Goal: Information Seeking & Learning: Learn about a topic

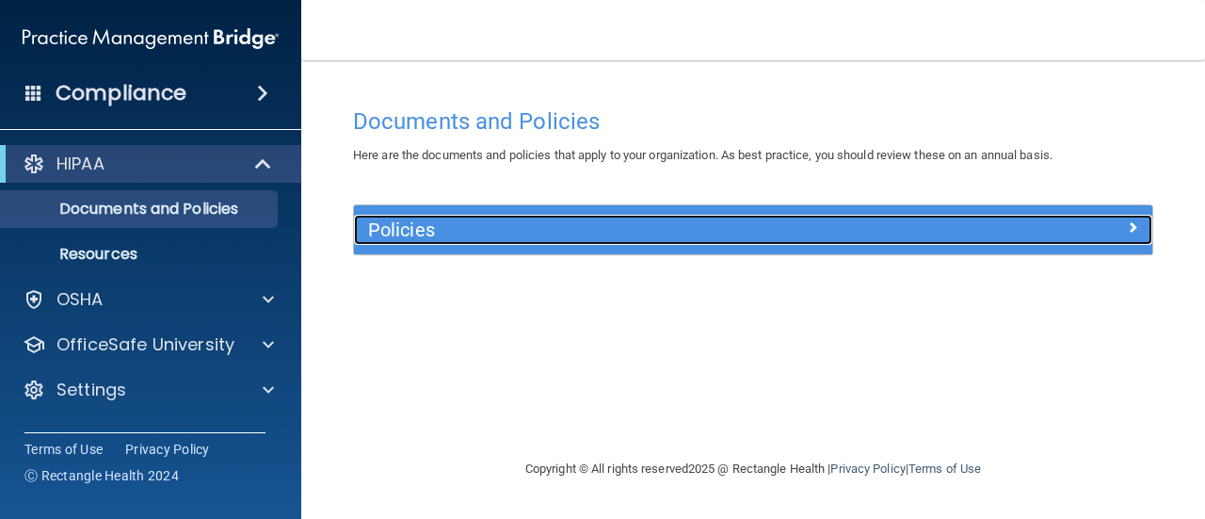
click at [600, 238] on h5 "Policies" at bounding box center [653, 229] width 570 height 21
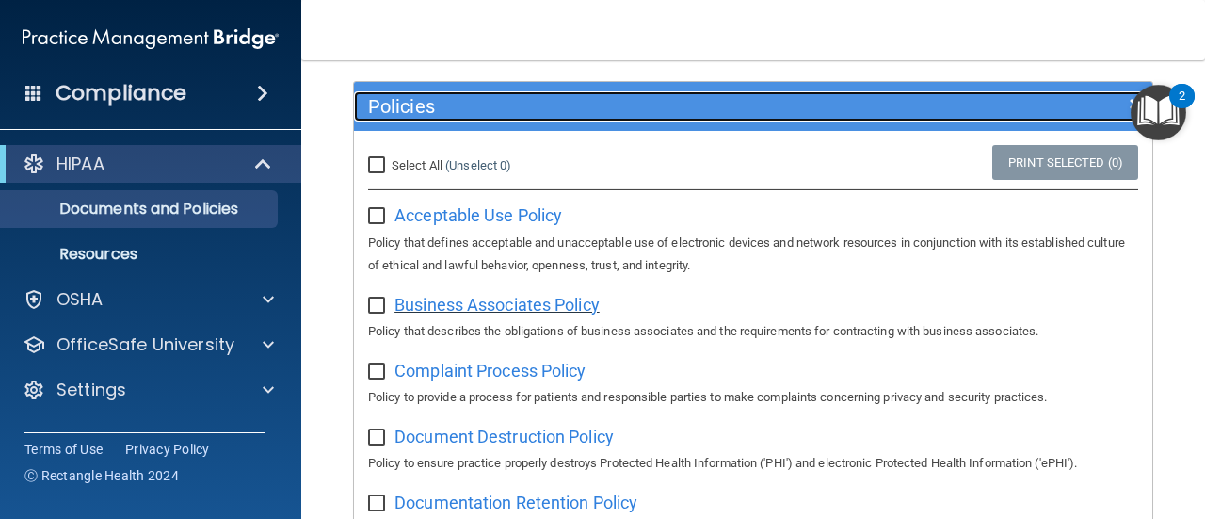
scroll to position [94, 0]
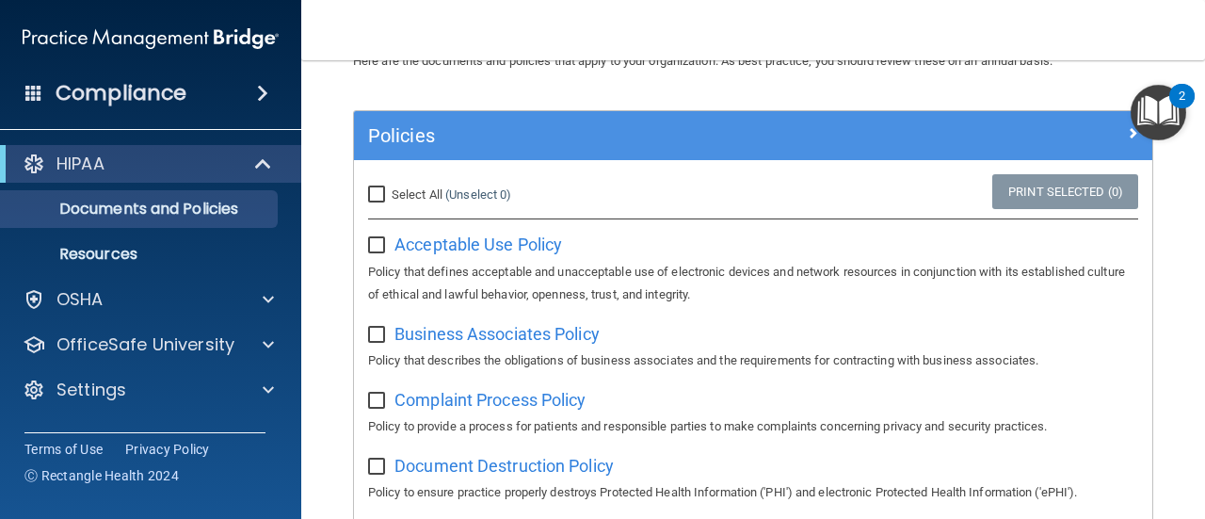
click at [376, 242] on input "checkbox" at bounding box center [379, 245] width 22 height 15
checkbox input "true"
click at [376, 328] on input "checkbox" at bounding box center [379, 335] width 22 height 15
checkbox input "true"
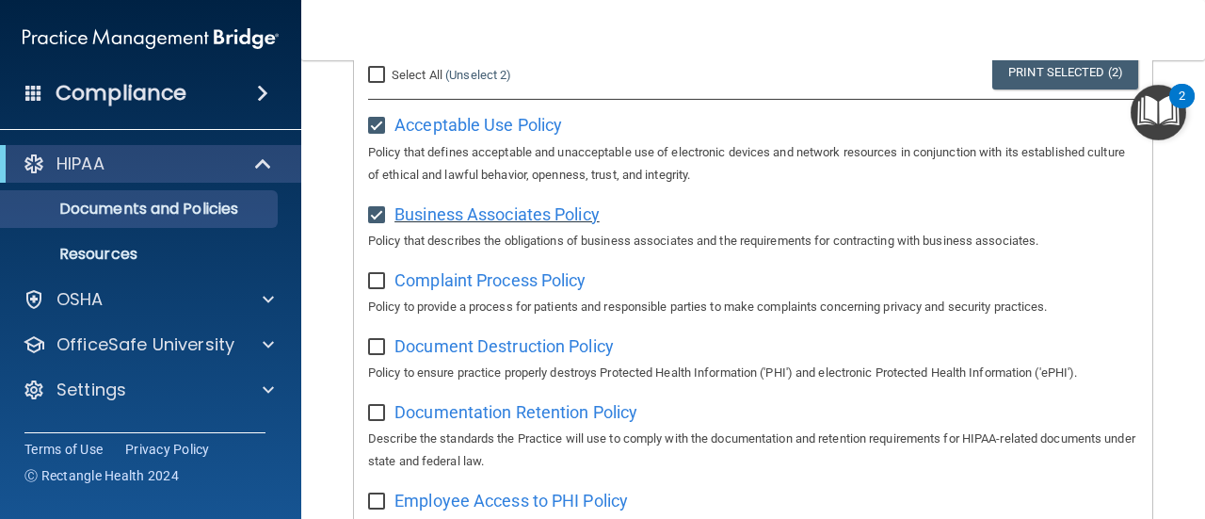
scroll to position [282, 0]
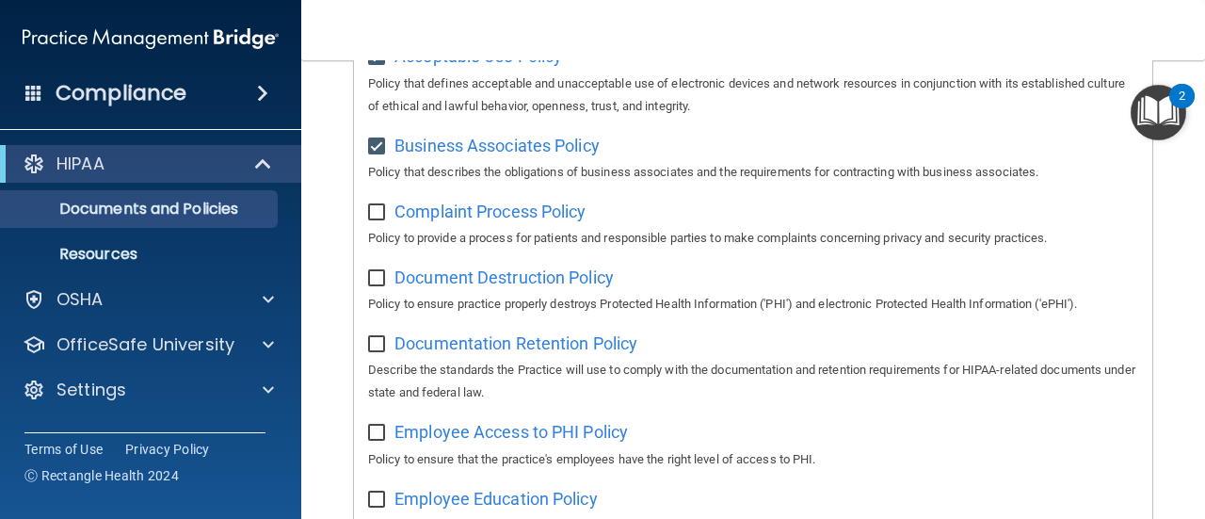
click at [376, 216] on input "checkbox" at bounding box center [379, 212] width 22 height 15
checkbox input "true"
click at [374, 274] on input "checkbox" at bounding box center [379, 278] width 22 height 15
checkbox input "true"
click at [378, 347] on input "checkbox" at bounding box center [379, 344] width 22 height 15
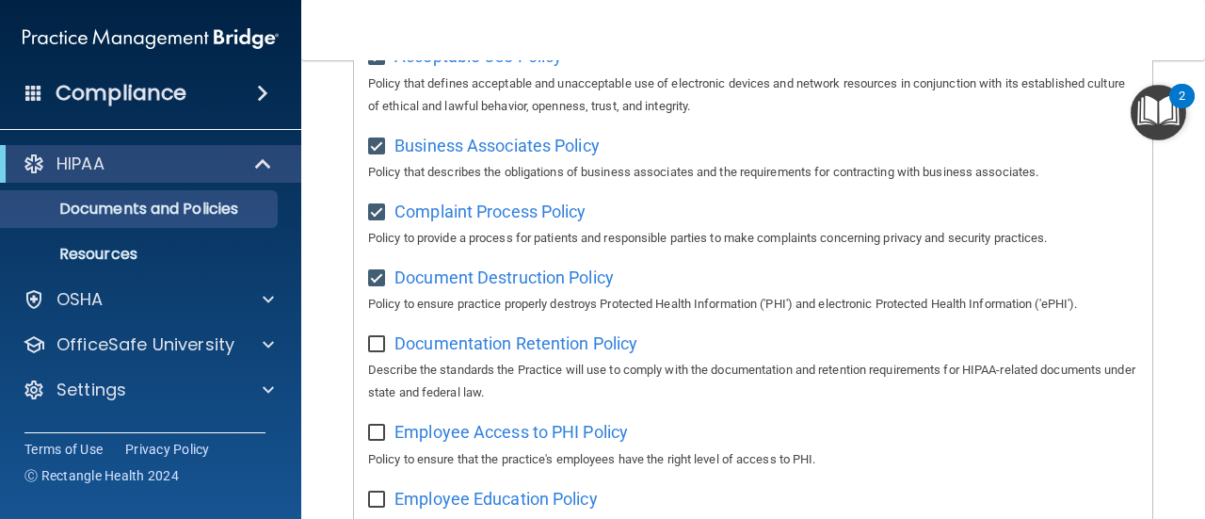
checkbox input "true"
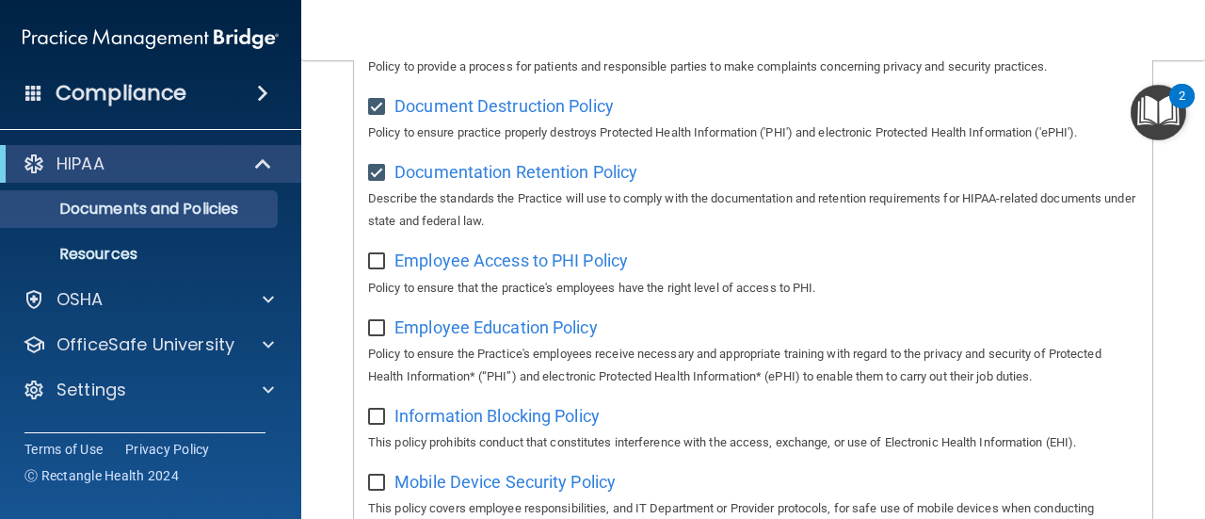
scroll to position [471, 0]
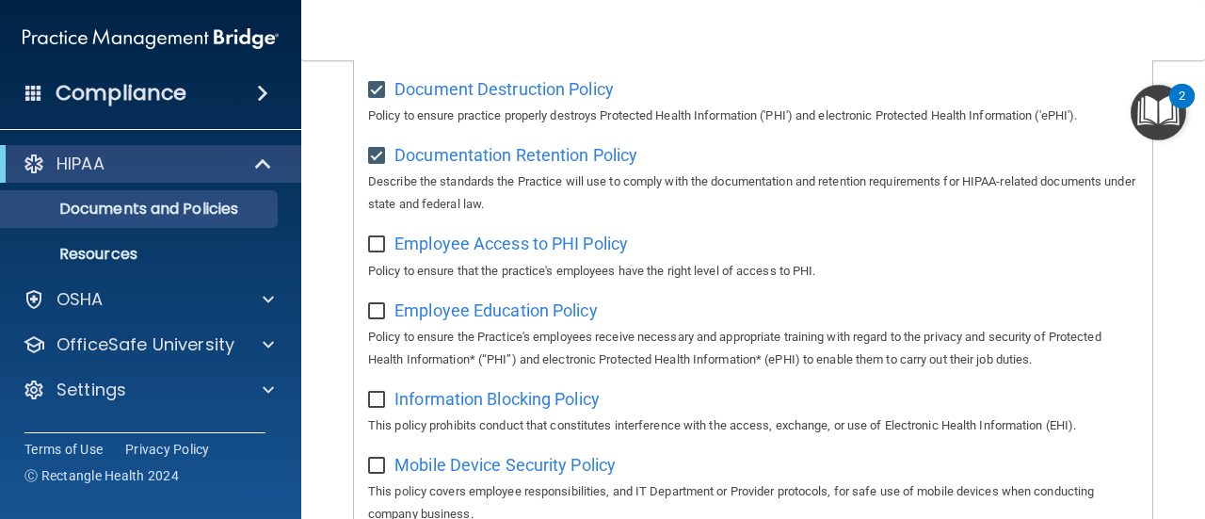
click at [376, 247] on input "checkbox" at bounding box center [379, 244] width 22 height 15
checkbox input "true"
click at [375, 321] on div "Employee Education Policy Policy to ensure the Practice's employees receive nec…" at bounding box center [753, 333] width 770 height 76
click at [379, 316] on input "checkbox" at bounding box center [379, 311] width 22 height 15
checkbox input "true"
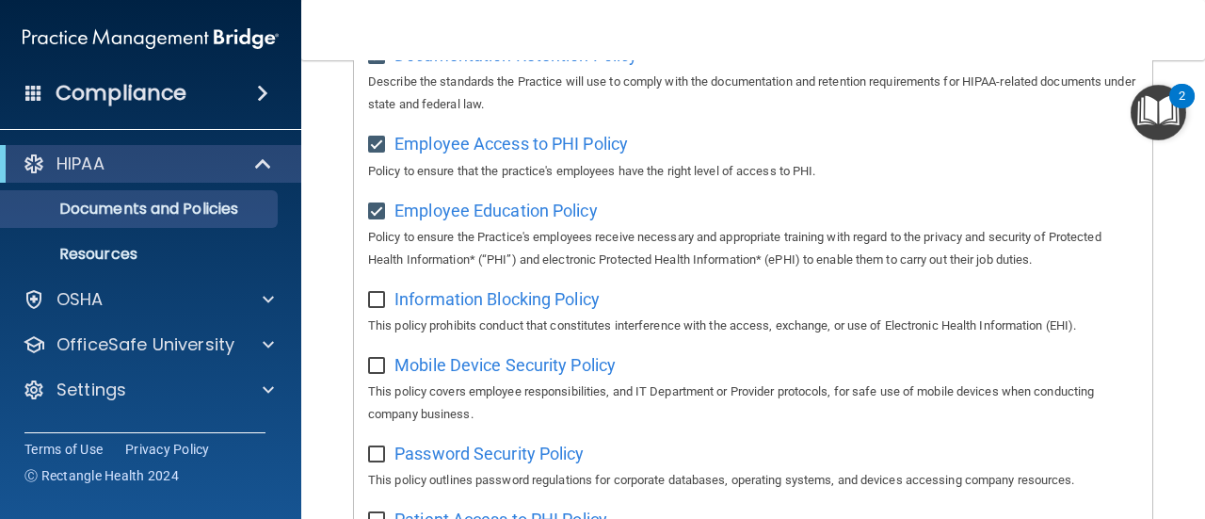
scroll to position [659, 0]
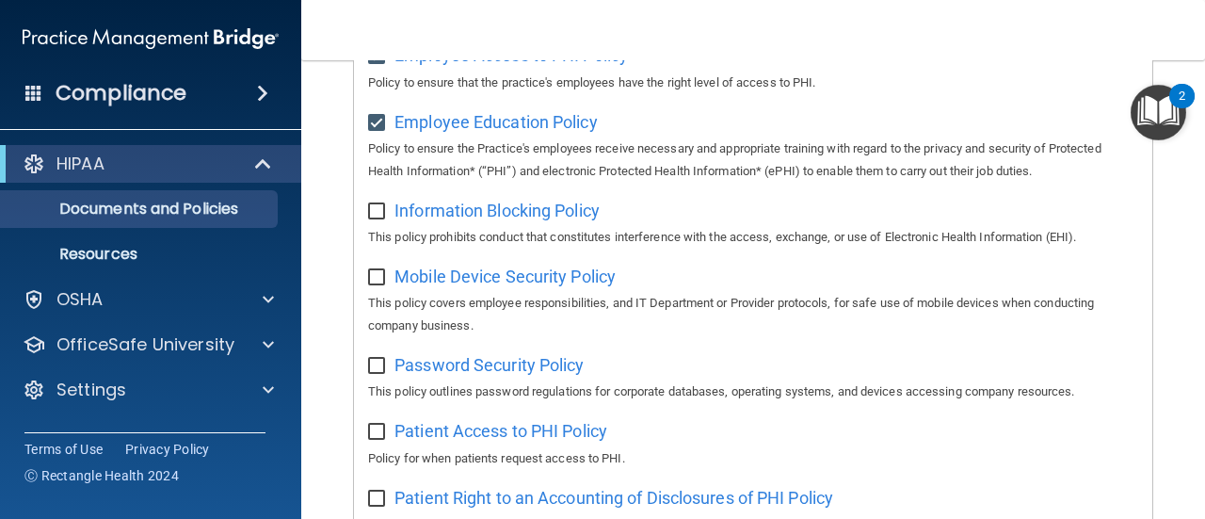
click at [377, 219] on input "checkbox" at bounding box center [379, 211] width 22 height 15
checkbox input "true"
click at [376, 277] on input "checkbox" at bounding box center [379, 277] width 22 height 15
checkbox input "true"
click at [375, 368] on input "checkbox" at bounding box center [379, 366] width 22 height 15
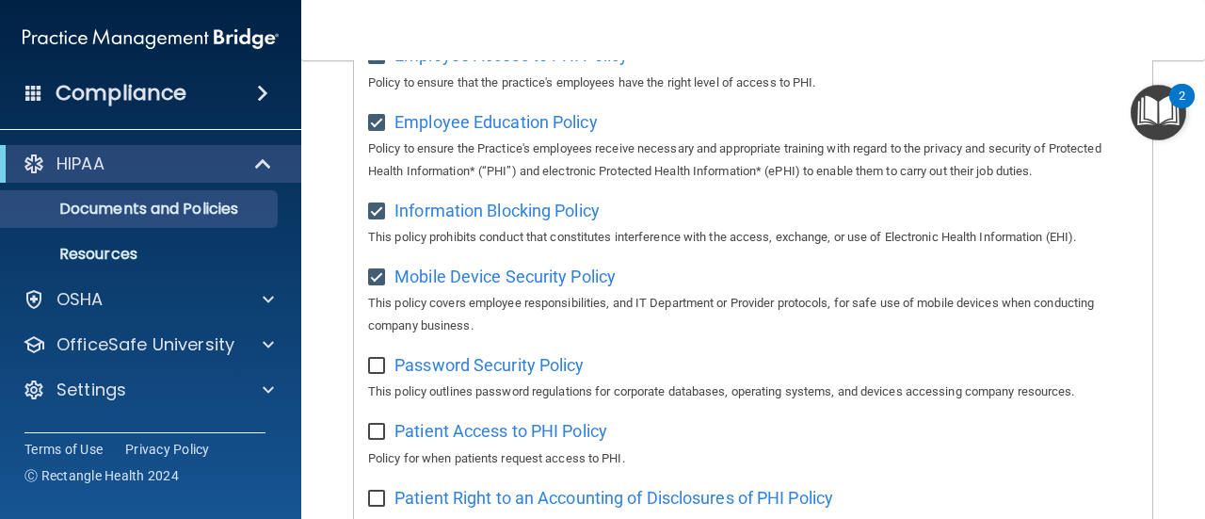
checkbox input "true"
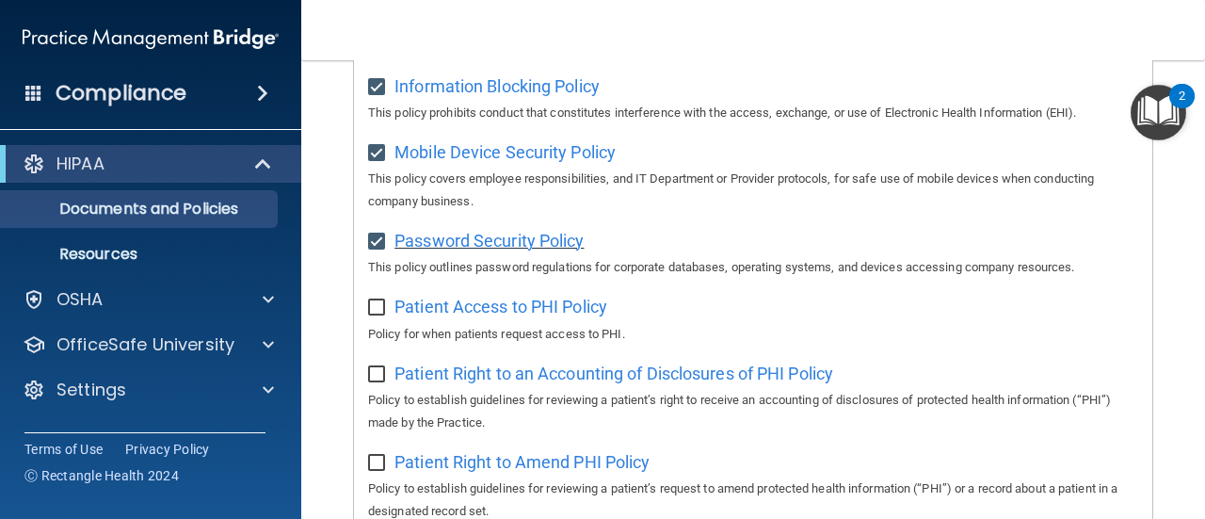
scroll to position [847, 0]
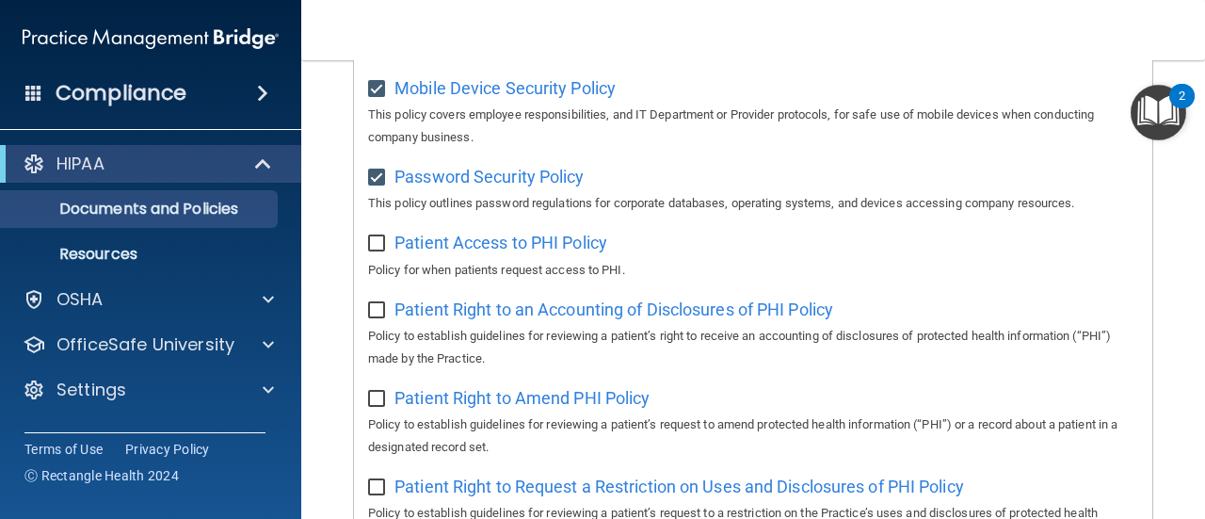
click at [377, 242] on input "checkbox" at bounding box center [379, 243] width 22 height 15
checkbox input "true"
click at [377, 314] on input "checkbox" at bounding box center [379, 310] width 22 height 15
checkbox input "true"
click at [380, 400] on input "checkbox" at bounding box center [379, 399] width 22 height 15
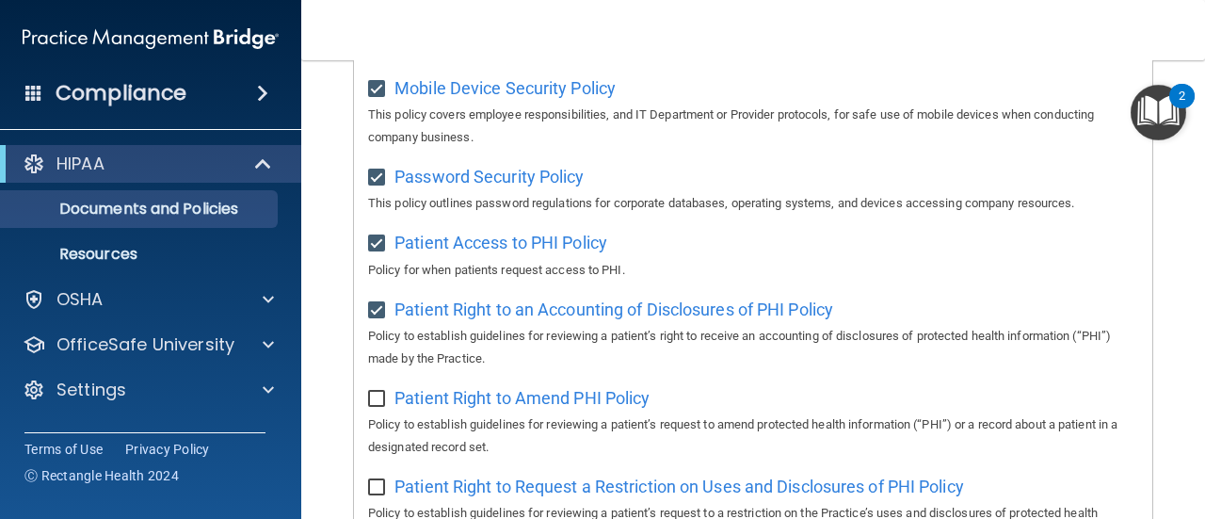
checkbox input "true"
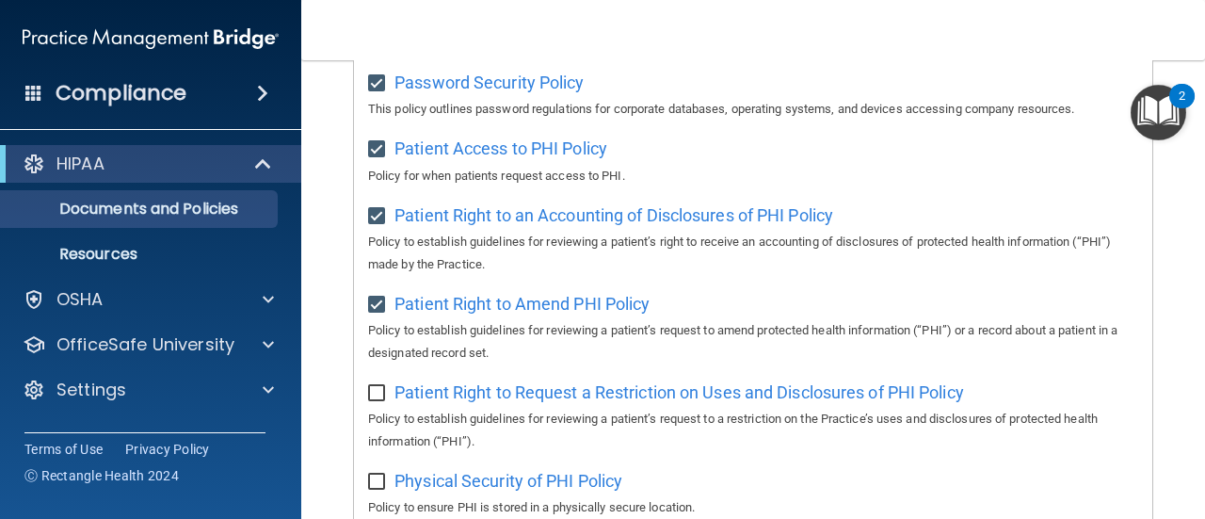
click at [378, 401] on input "checkbox" at bounding box center [379, 393] width 22 height 15
checkbox input "true"
click at [378, 483] on input "checkbox" at bounding box center [379, 481] width 22 height 15
checkbox input "true"
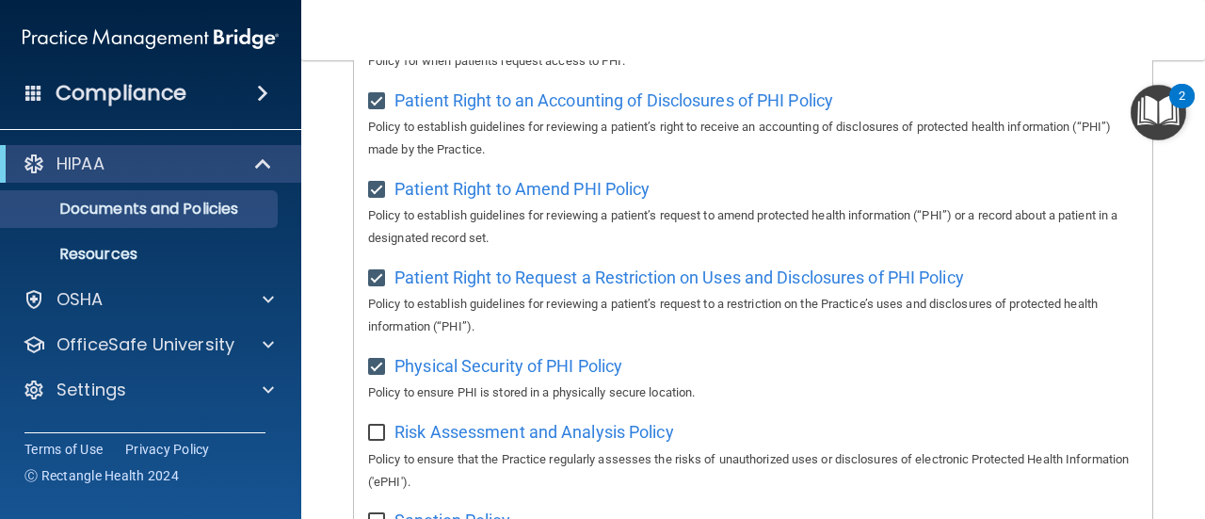
scroll to position [1318, 0]
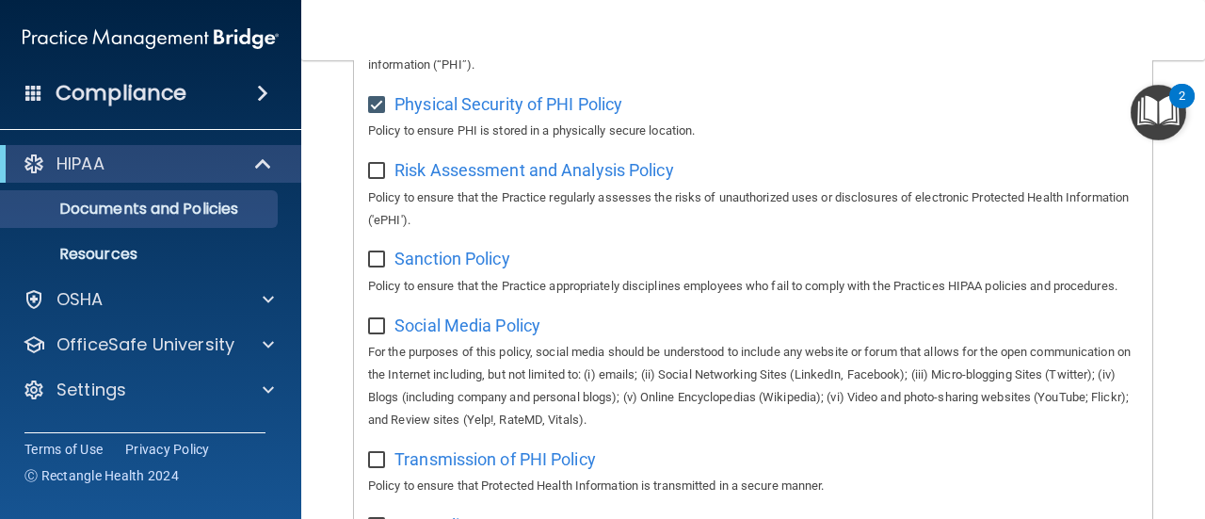
click at [377, 174] on input "checkbox" at bounding box center [379, 171] width 22 height 15
checkbox input "true"
click at [371, 260] on input "checkbox" at bounding box center [379, 259] width 22 height 15
checkbox input "true"
click at [375, 364] on div "Social Media Policy For the purposes of this policy, social media should be und…" at bounding box center [753, 370] width 770 height 121
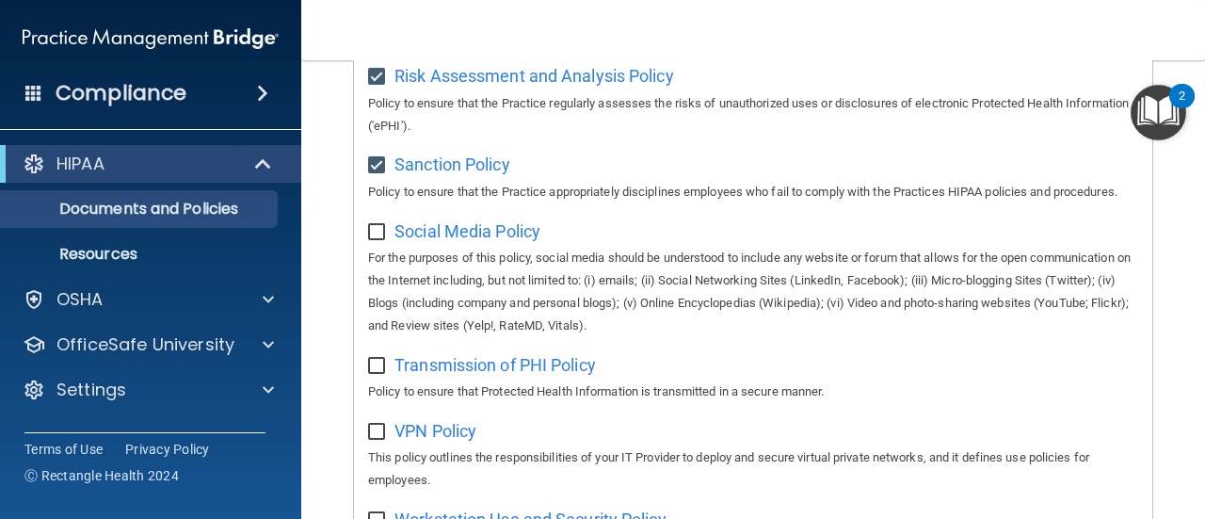
scroll to position [1506, 0]
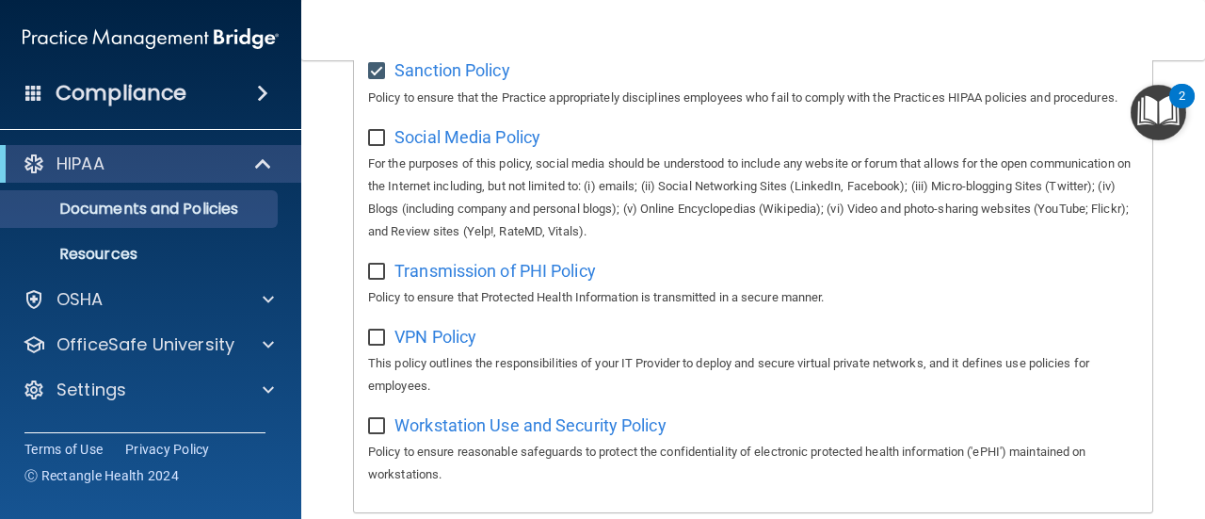
click at [373, 146] on input "checkbox" at bounding box center [379, 138] width 22 height 15
checkbox input "true"
click at [375, 280] on input "checkbox" at bounding box center [379, 271] width 22 height 15
checkbox input "true"
click at [370, 345] on input "checkbox" at bounding box center [379, 337] width 22 height 15
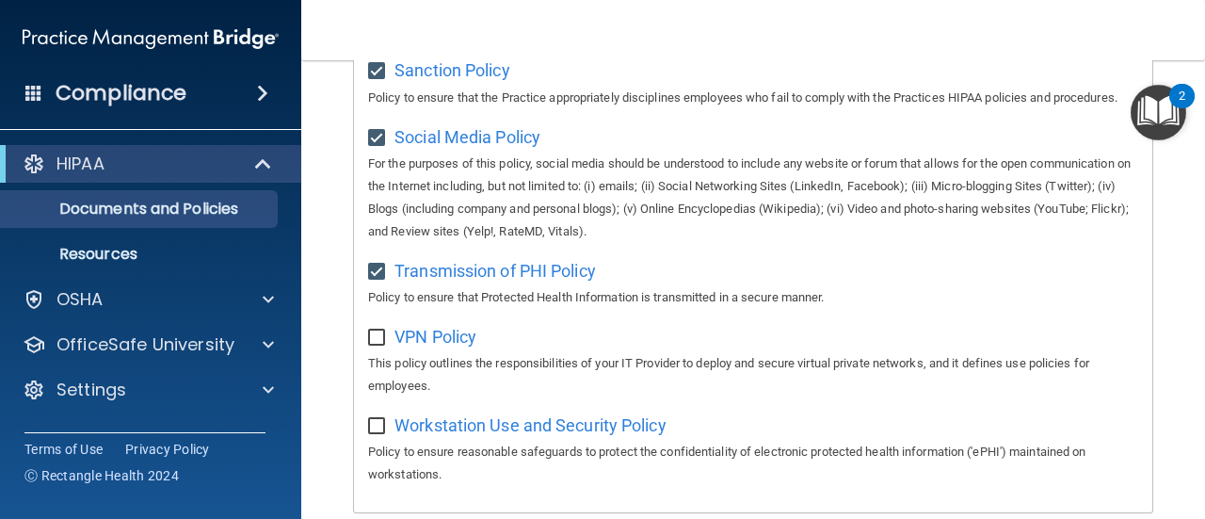
checkbox input "true"
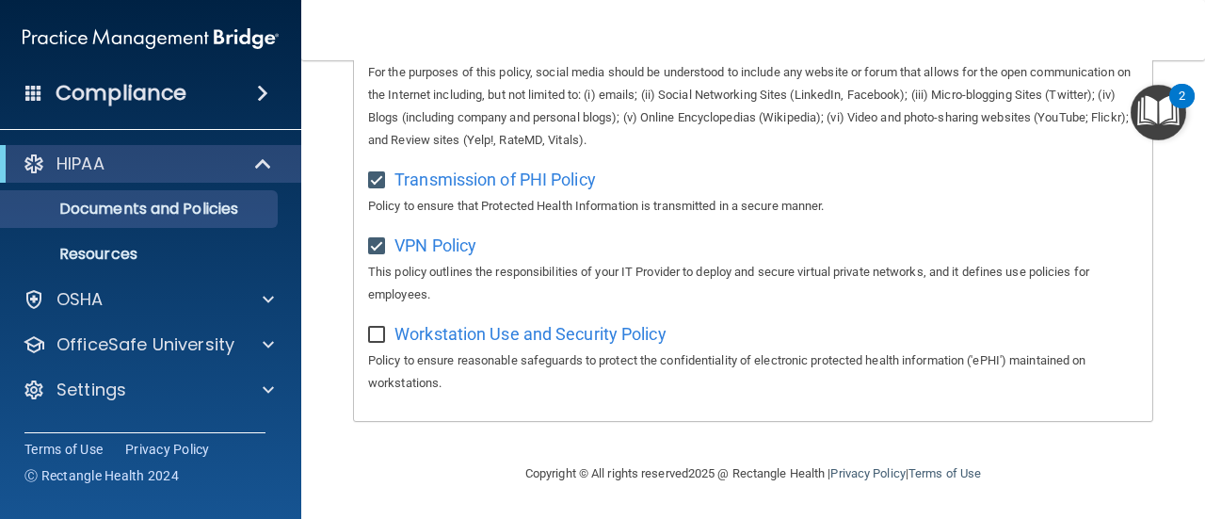
click at [378, 343] on input "checkbox" at bounding box center [379, 335] width 22 height 15
checkbox input "true"
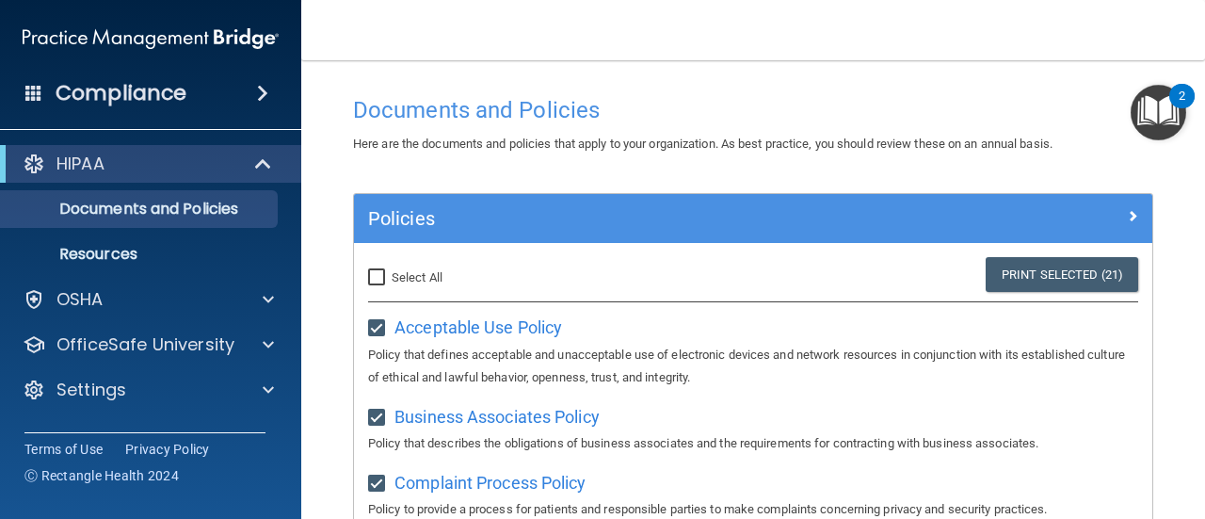
scroll to position [0, 0]
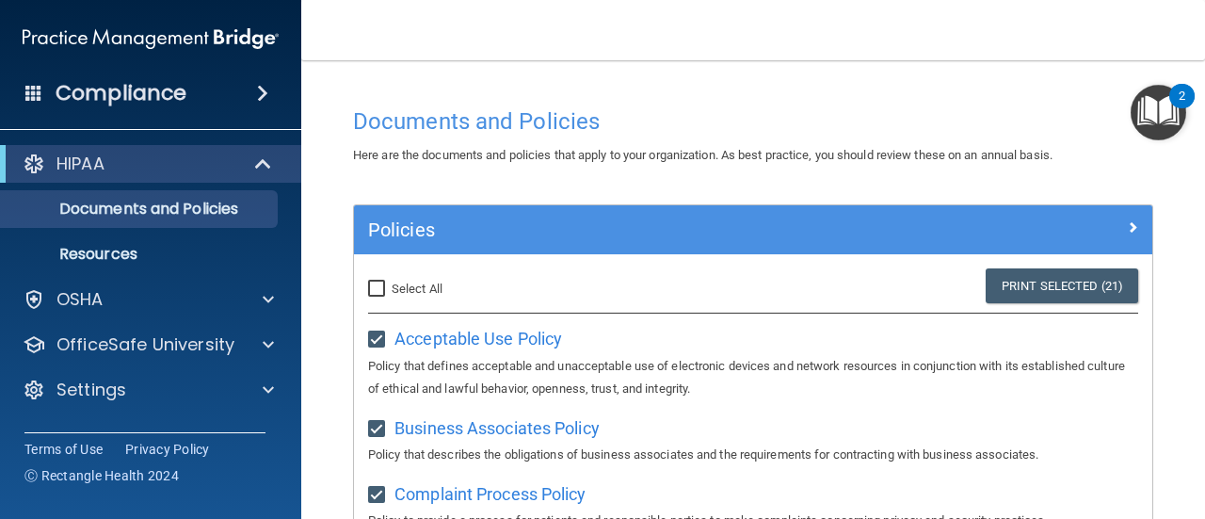
click at [375, 291] on input "Select All (Unselect 21) Unselect All" at bounding box center [379, 288] width 22 height 15
checkbox input "true"
click at [1003, 295] on link "Print Selected (21)" at bounding box center [1061, 285] width 152 height 35
click at [105, 248] on p "Resources" at bounding box center [140, 254] width 257 height 19
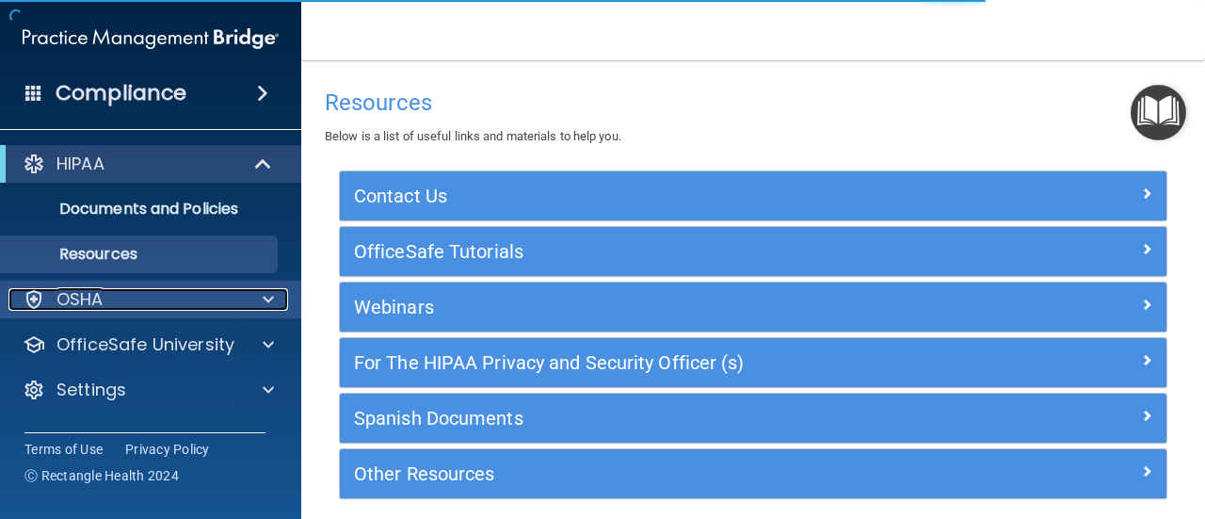
click at [103, 289] on p "OSHA" at bounding box center [79, 299] width 47 height 23
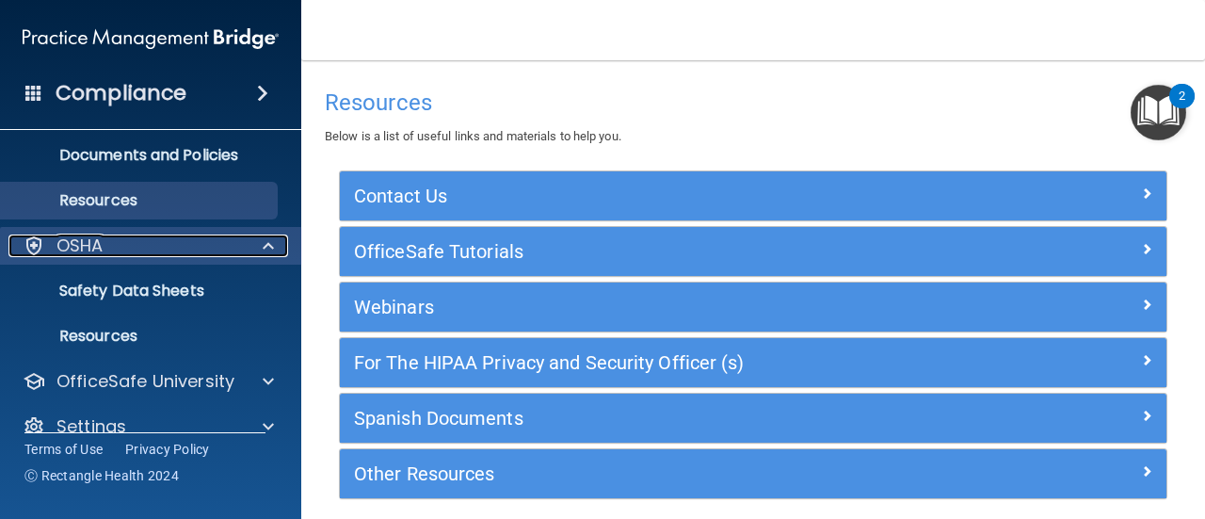
scroll to position [81, 0]
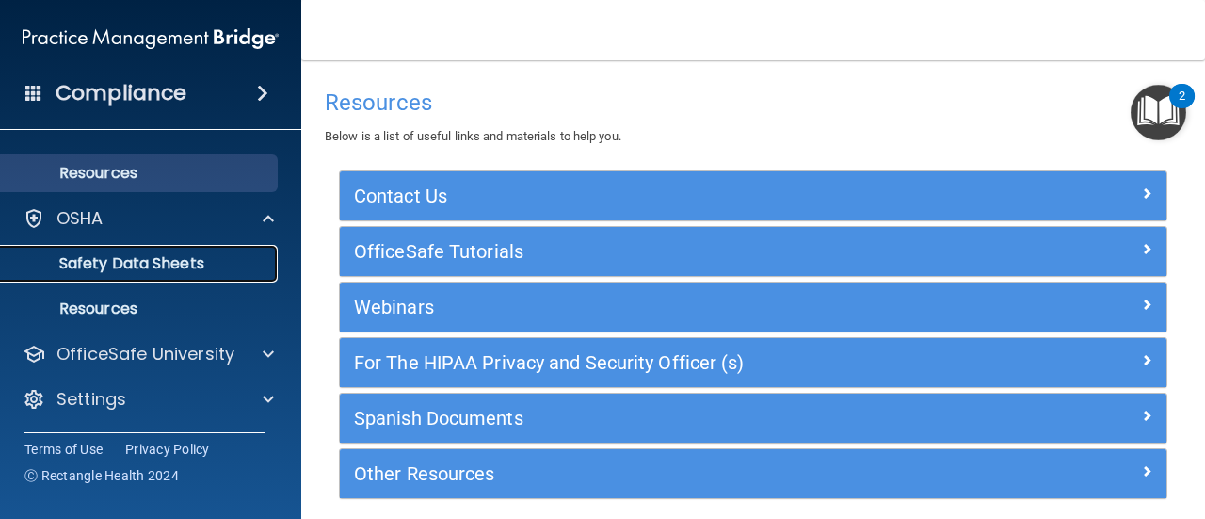
click at [154, 276] on link "Safety Data Sheets" at bounding box center [129, 264] width 296 height 38
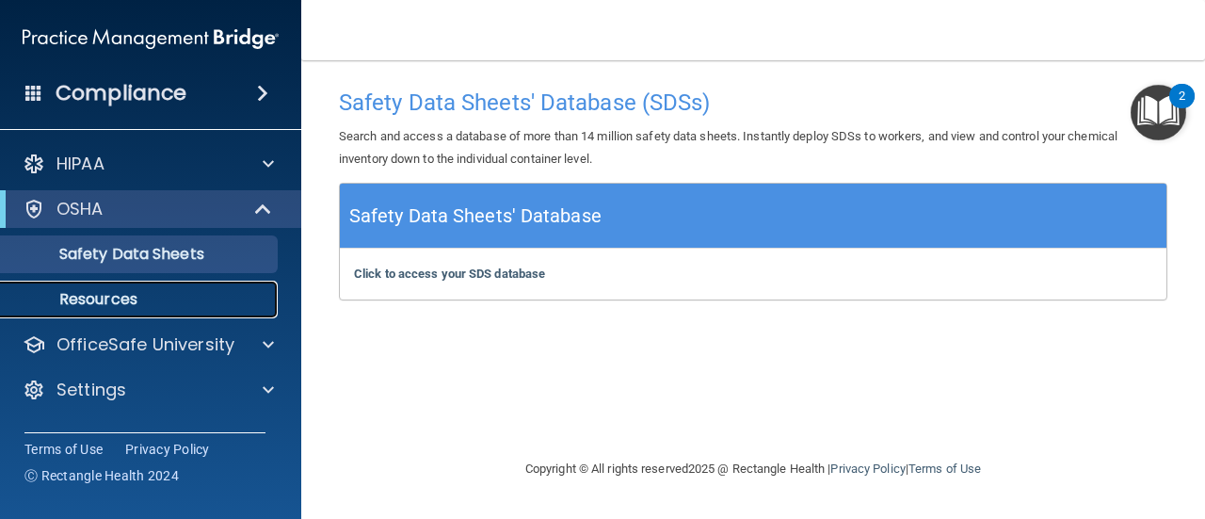
click at [134, 297] on p "Resources" at bounding box center [140, 299] width 257 height 19
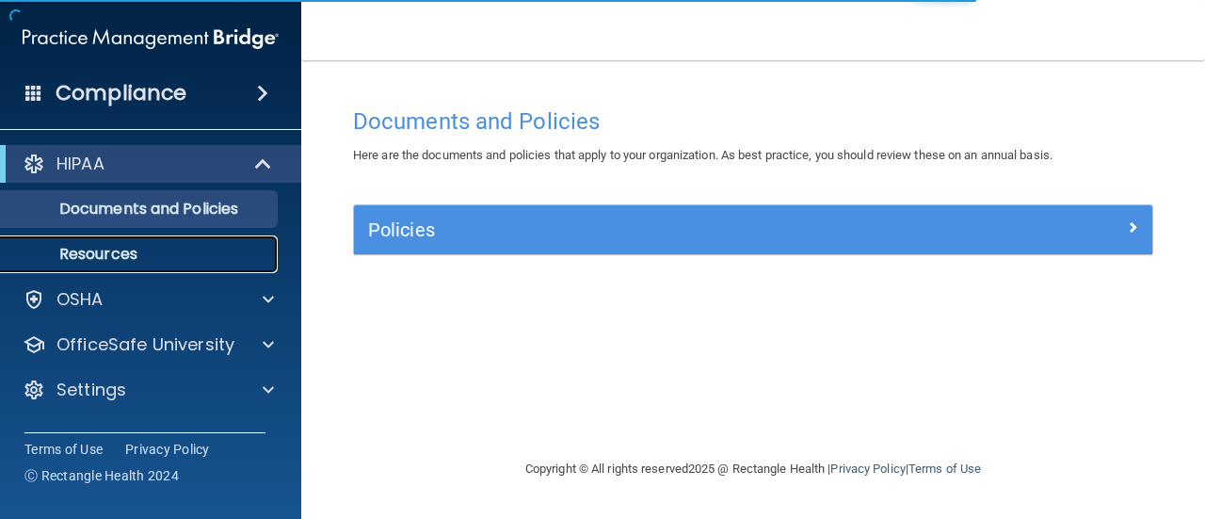
click at [120, 249] on p "Resources" at bounding box center [140, 254] width 257 height 19
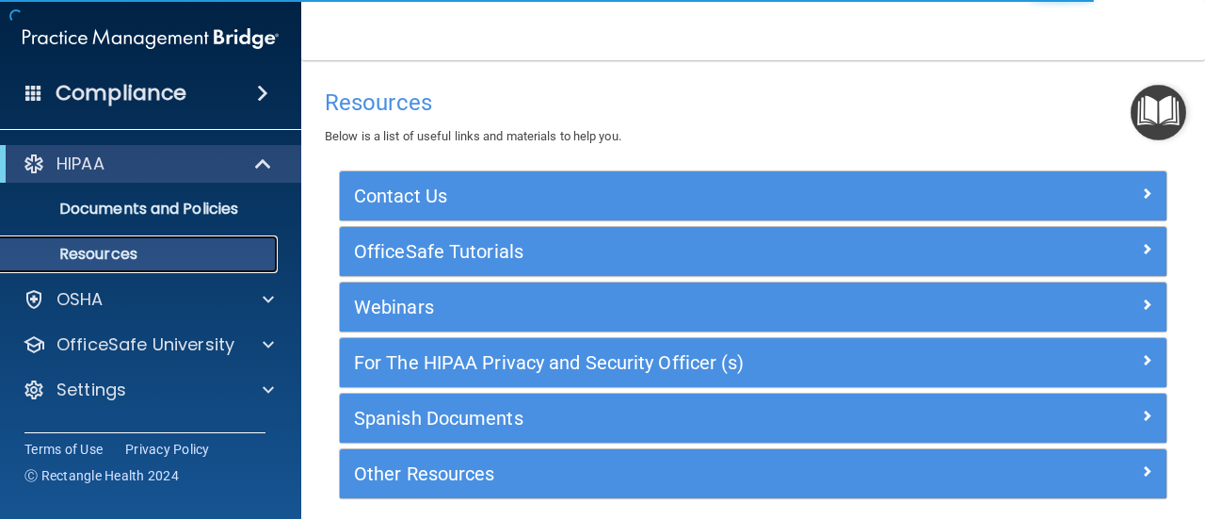
scroll to position [73, 0]
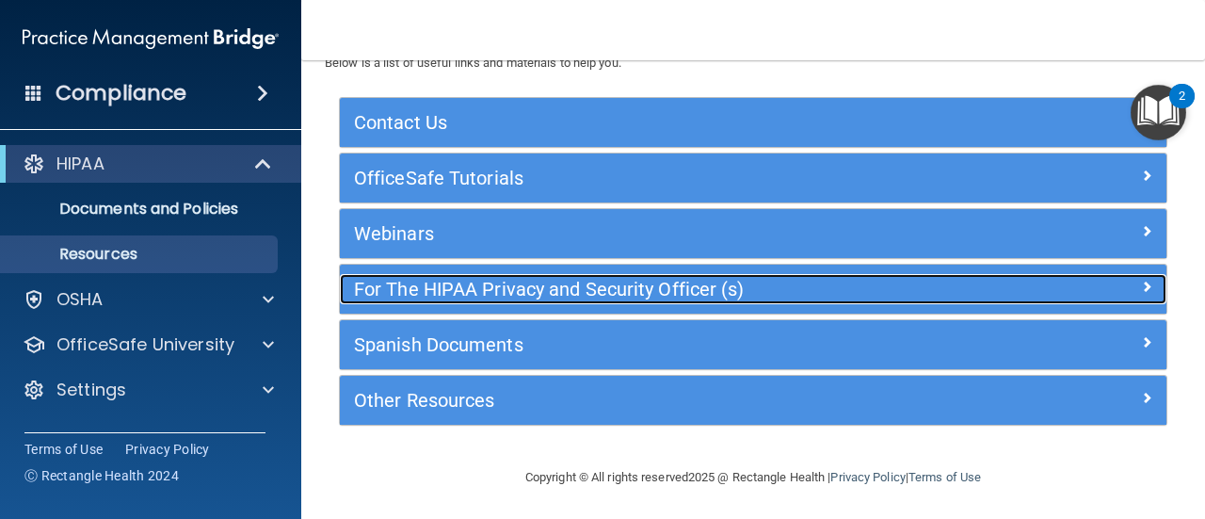
click at [1141, 282] on span at bounding box center [1146, 286] width 11 height 23
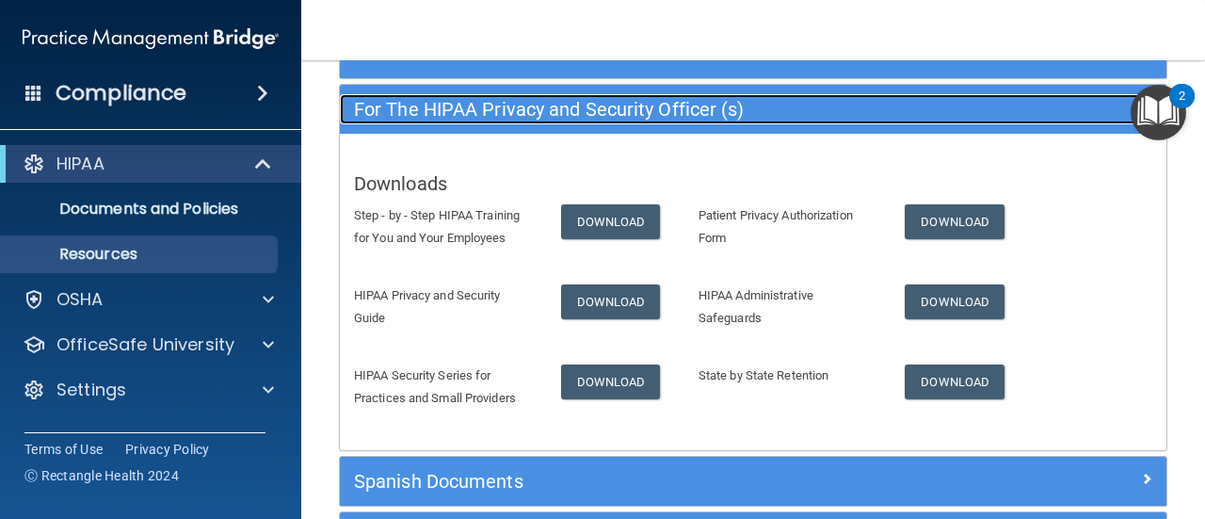
scroll to position [262, 0]
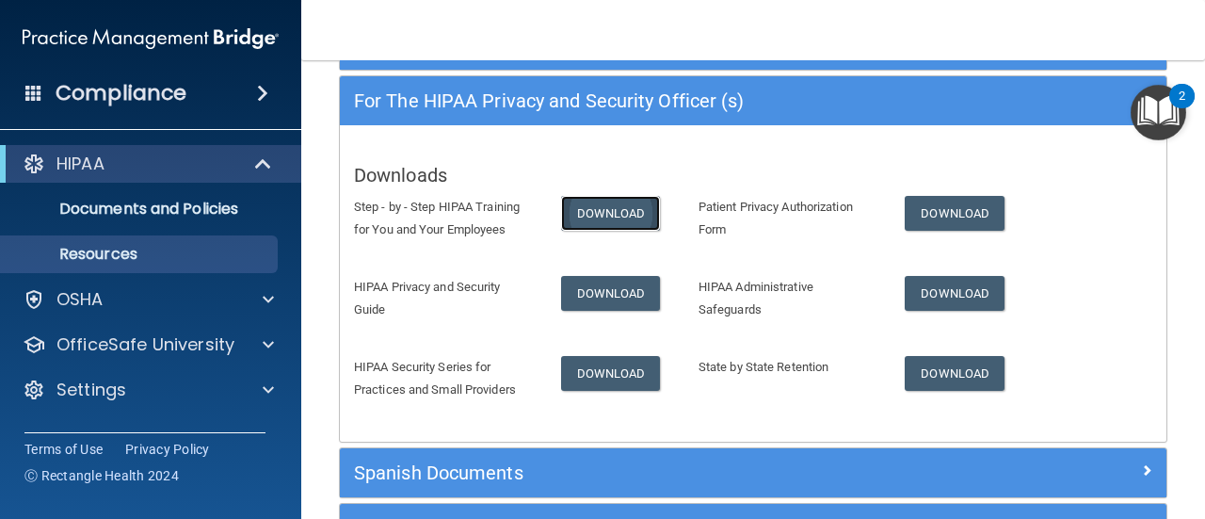
click at [626, 222] on link "Download" at bounding box center [611, 213] width 100 height 35
click at [1156, 125] on img "Open Resource Center, 2 new notifications" at bounding box center [1158, 113] width 56 height 56
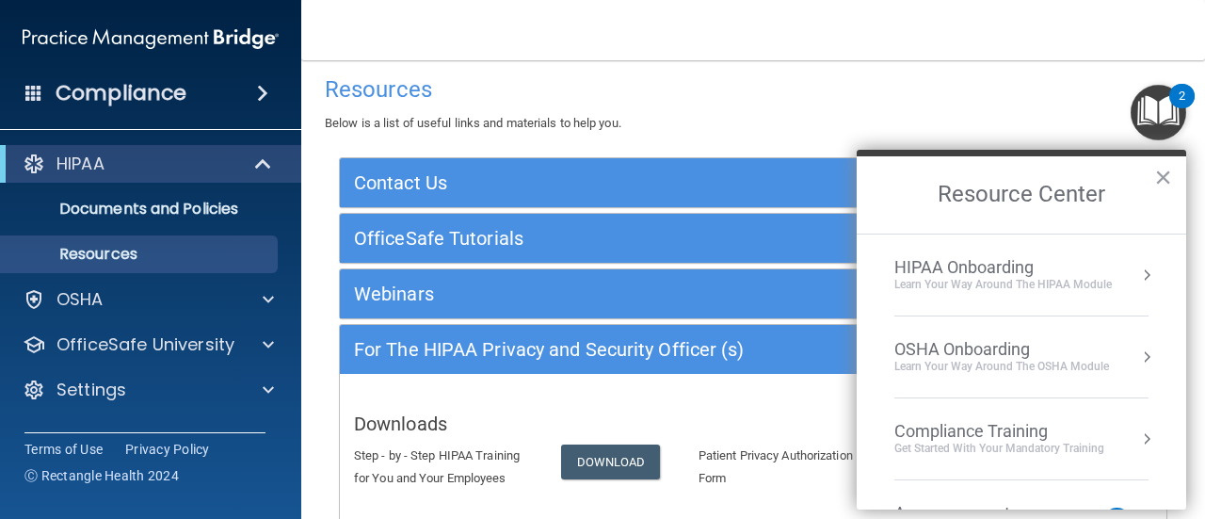
scroll to position [201, 0]
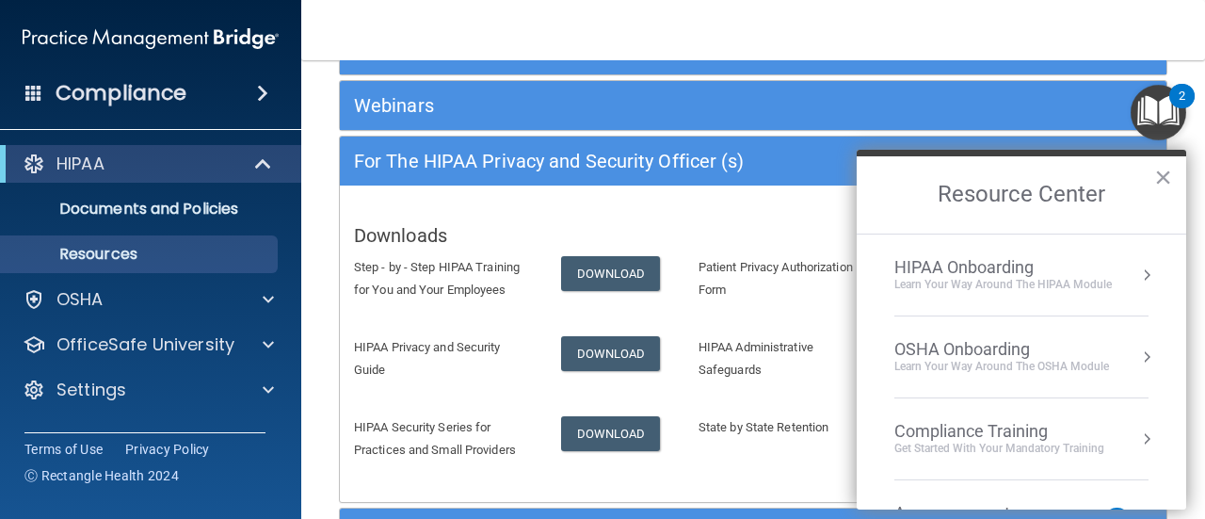
click at [817, 125] on div "Webinars" at bounding box center [753, 105] width 826 height 49
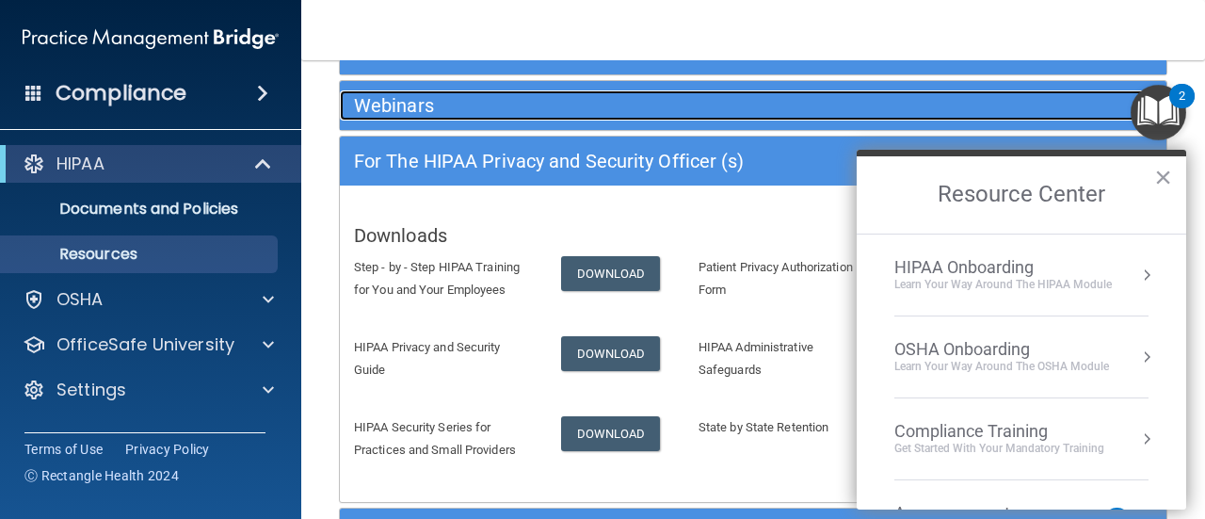
click at [830, 110] on h5 "Webinars" at bounding box center [650, 105] width 592 height 21
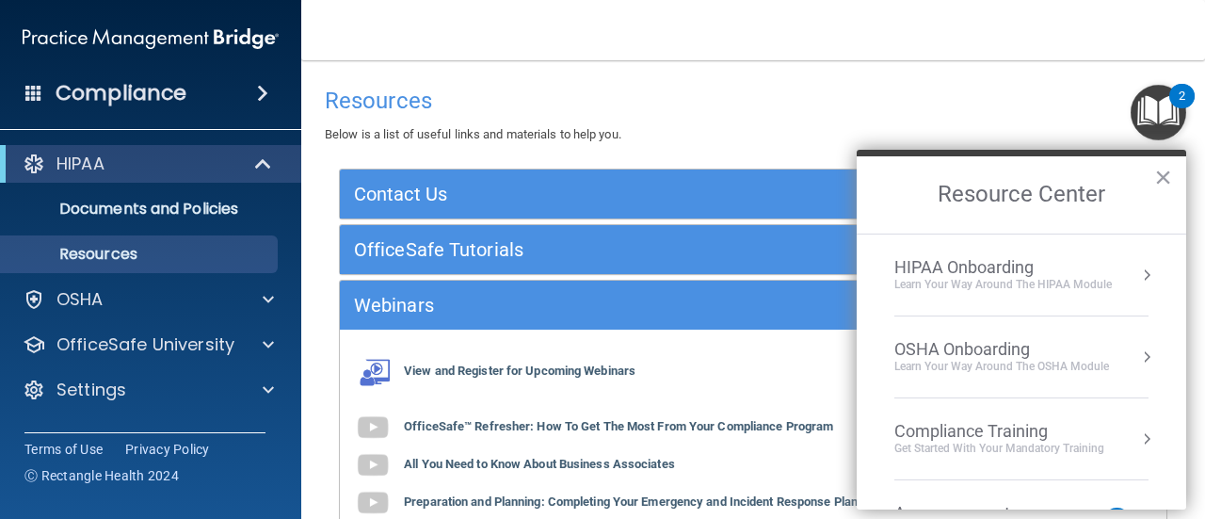
scroll to position [0, 0]
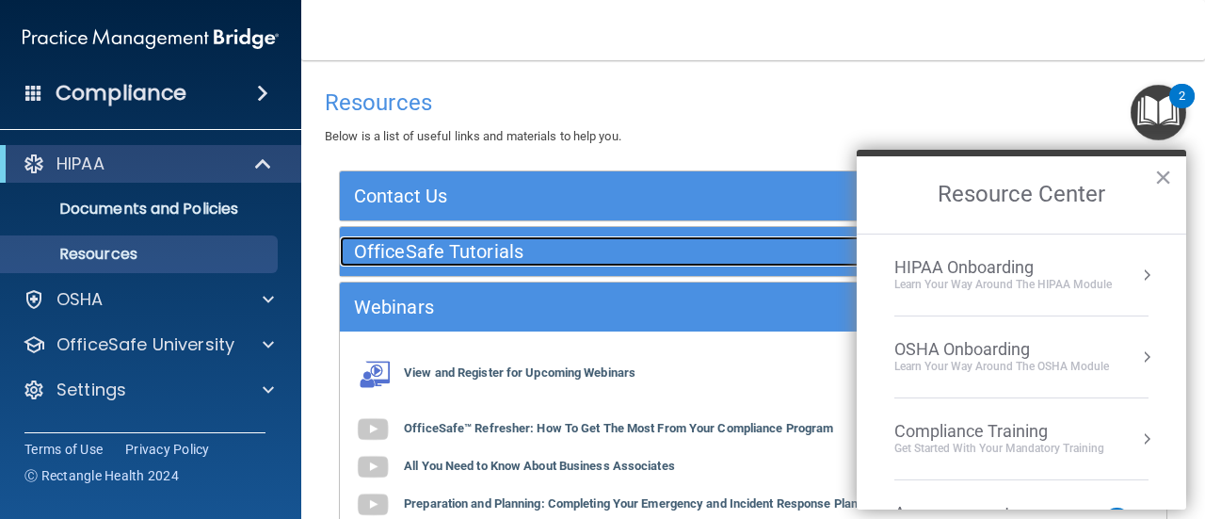
click at [484, 246] on h5 "OfficeSafe Tutorials" at bounding box center [650, 251] width 592 height 21
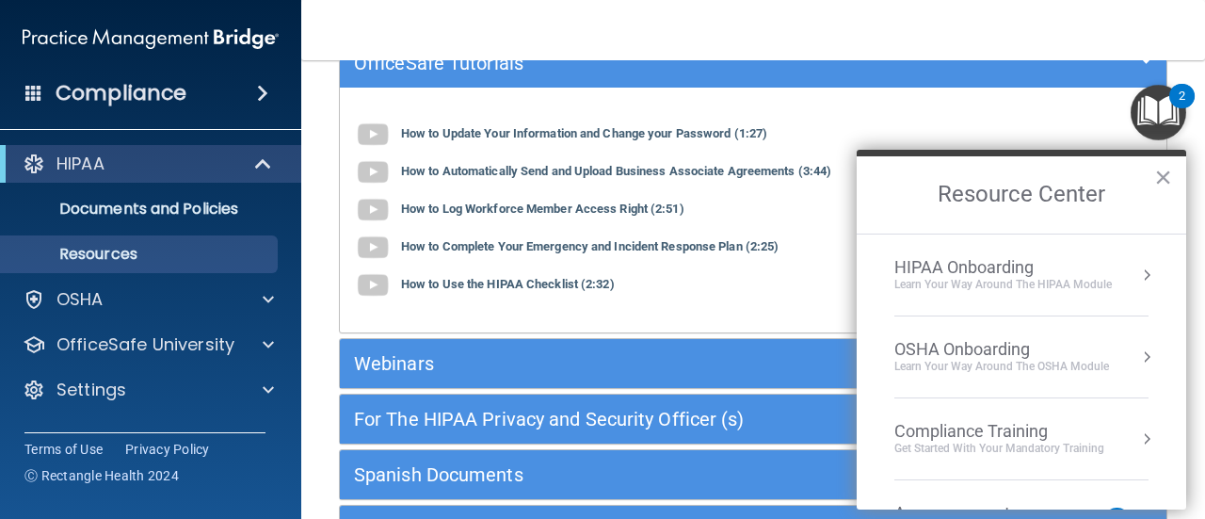
click at [1080, 280] on div "Learn Your Way around the HIPAA module" at bounding box center [1002, 285] width 217 height 16
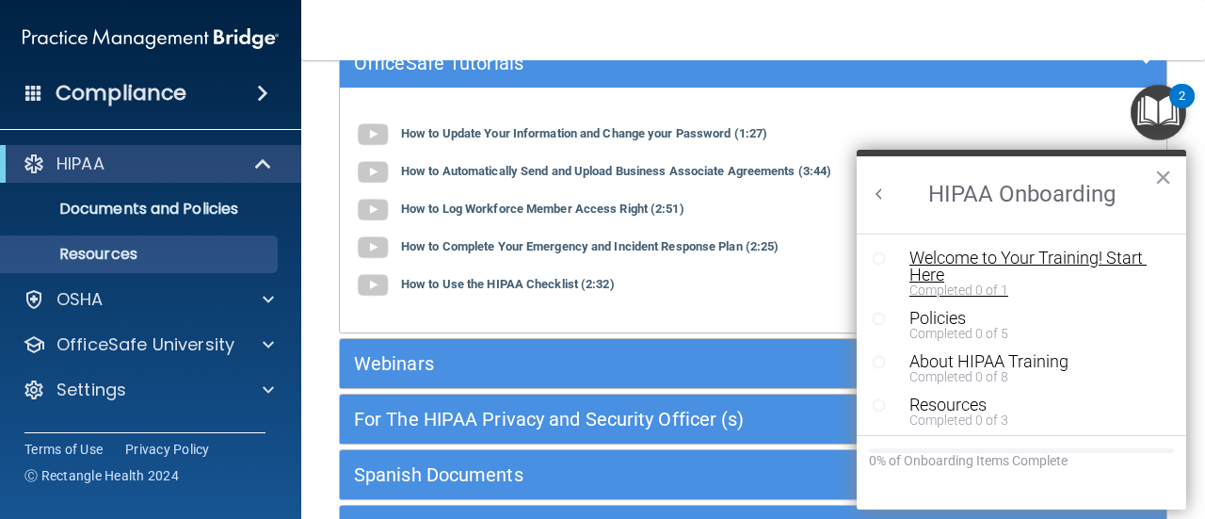
click at [922, 264] on div "Welcome to Your Training! Start Here" at bounding box center [1027, 266] width 237 height 34
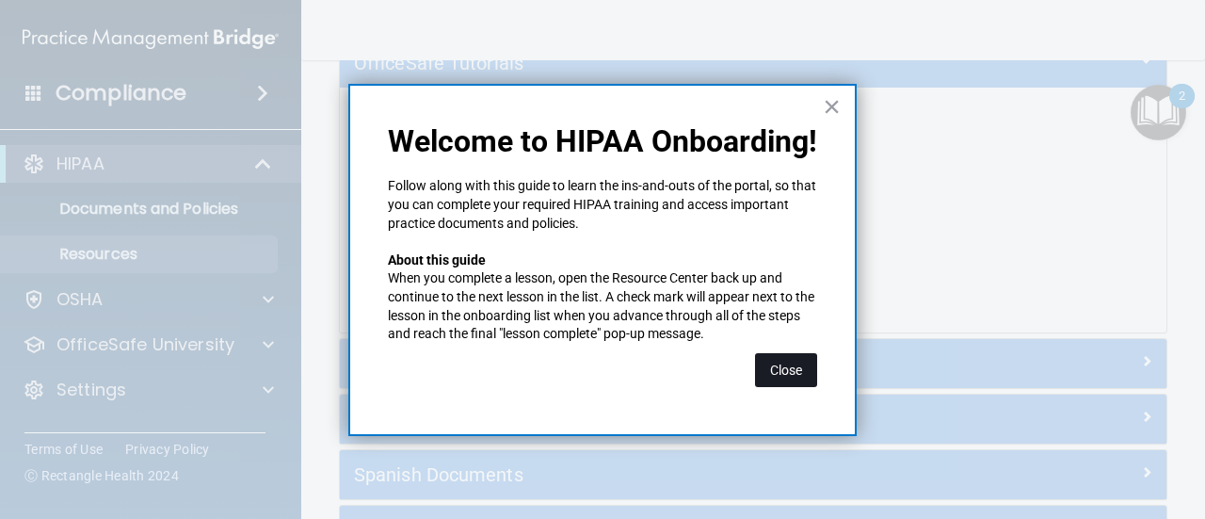
click at [772, 363] on button "Close" at bounding box center [786, 370] width 62 height 34
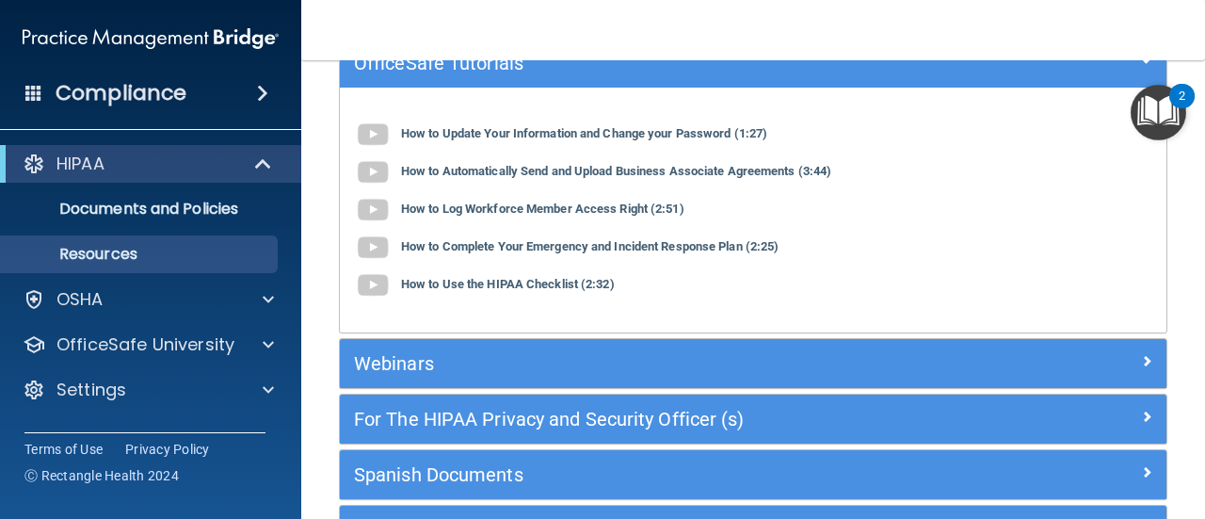
click at [1160, 99] on img "Open Resource Center, 2 new notifications" at bounding box center [1158, 113] width 56 height 56
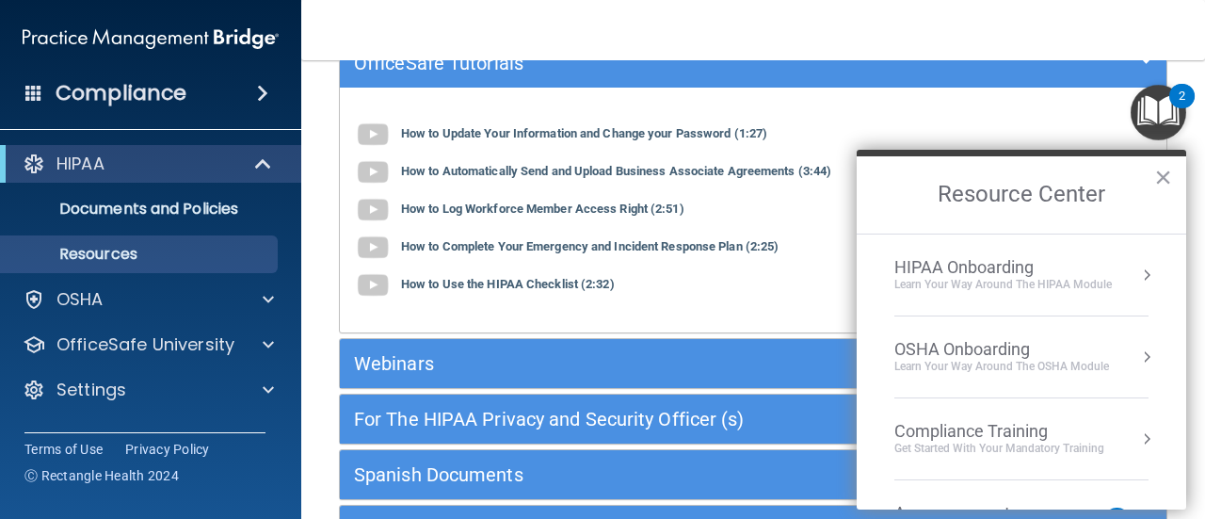
click at [1087, 277] on div "Learn Your Way around the HIPAA module" at bounding box center [1002, 285] width 217 height 16
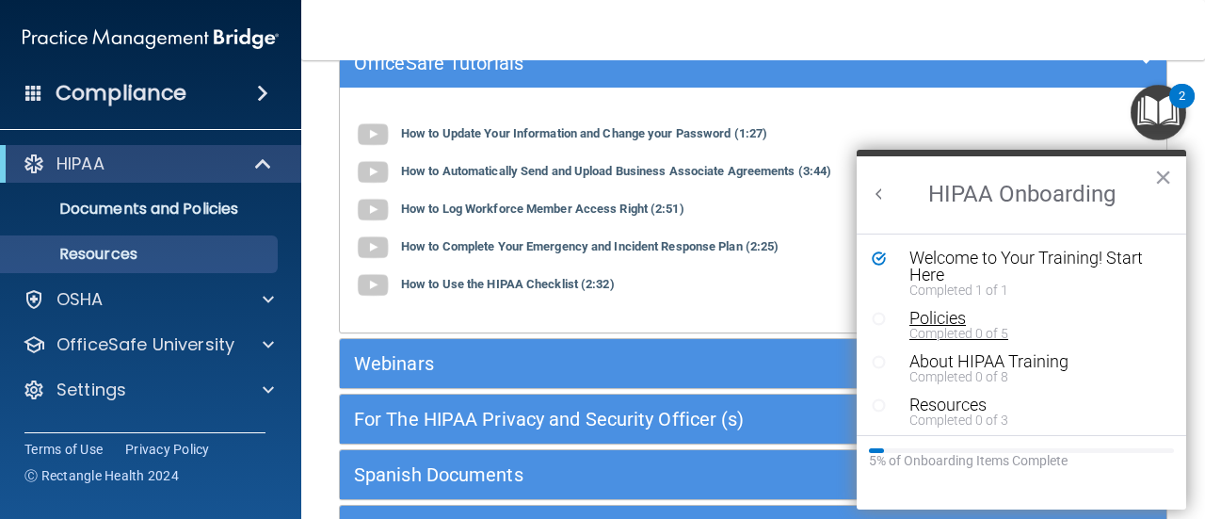
click at [936, 323] on div "Policies" at bounding box center [1027, 318] width 237 height 17
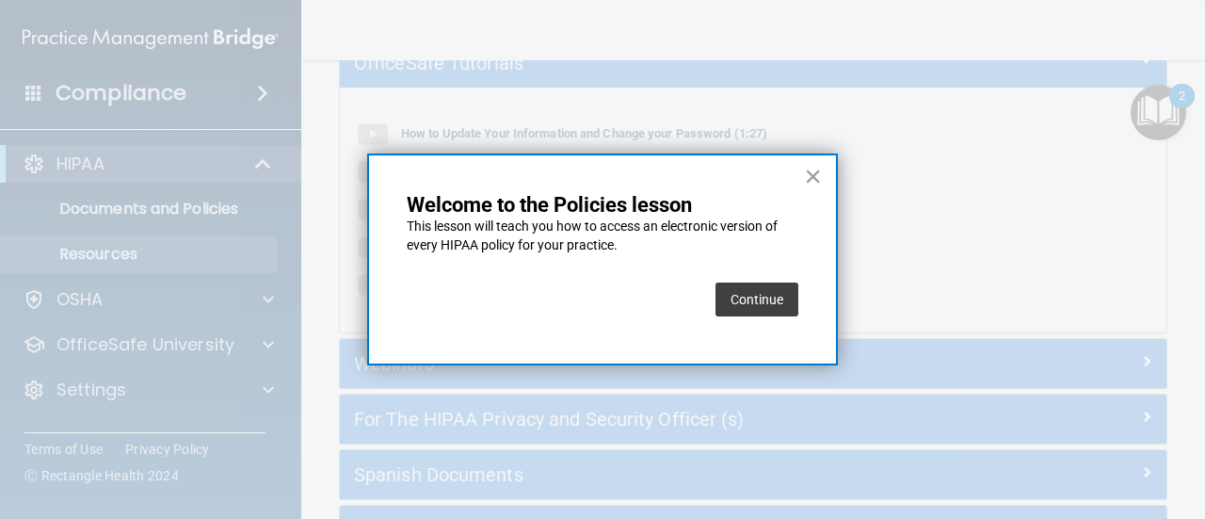
click at [736, 296] on button "Continue" at bounding box center [756, 299] width 83 height 34
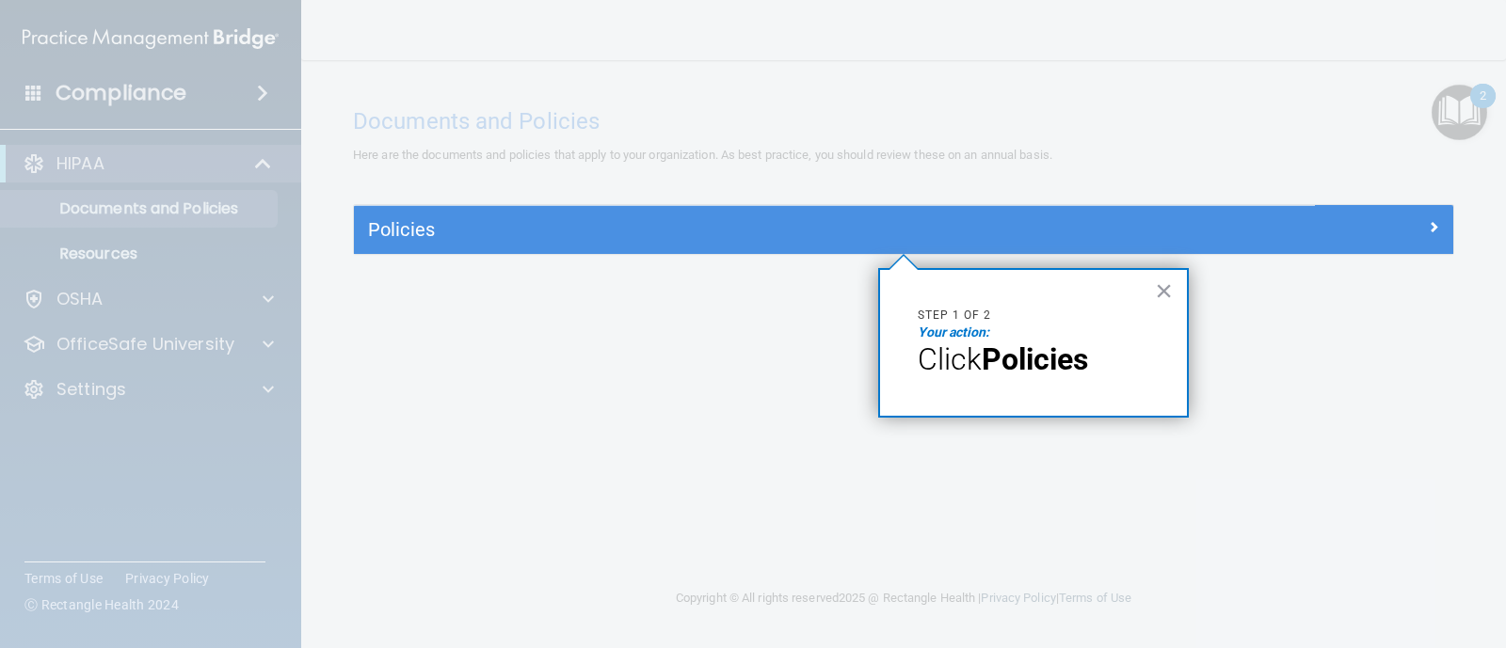
click at [1002, 354] on strong "Policies" at bounding box center [1035, 360] width 106 height 36
click at [955, 342] on span "Click" at bounding box center [950, 360] width 64 height 36
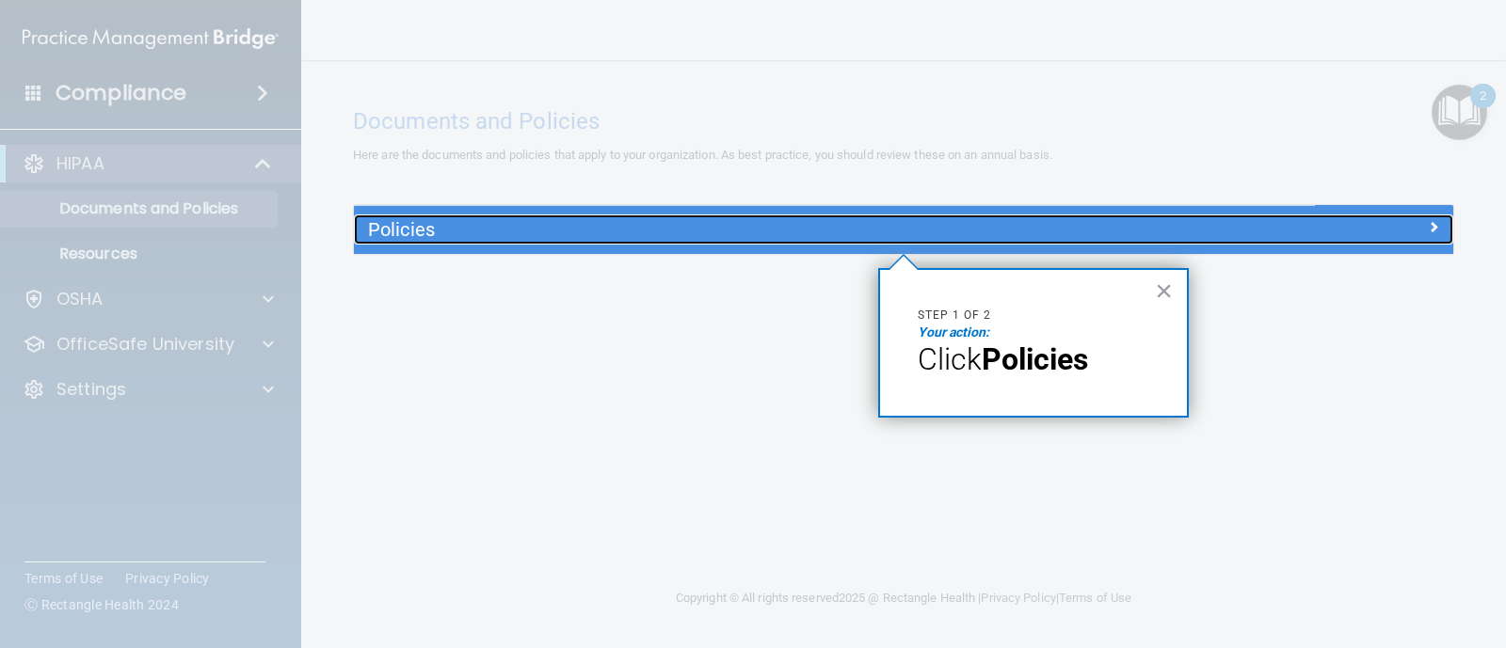
click at [1196, 230] on div at bounding box center [1315, 226] width 275 height 23
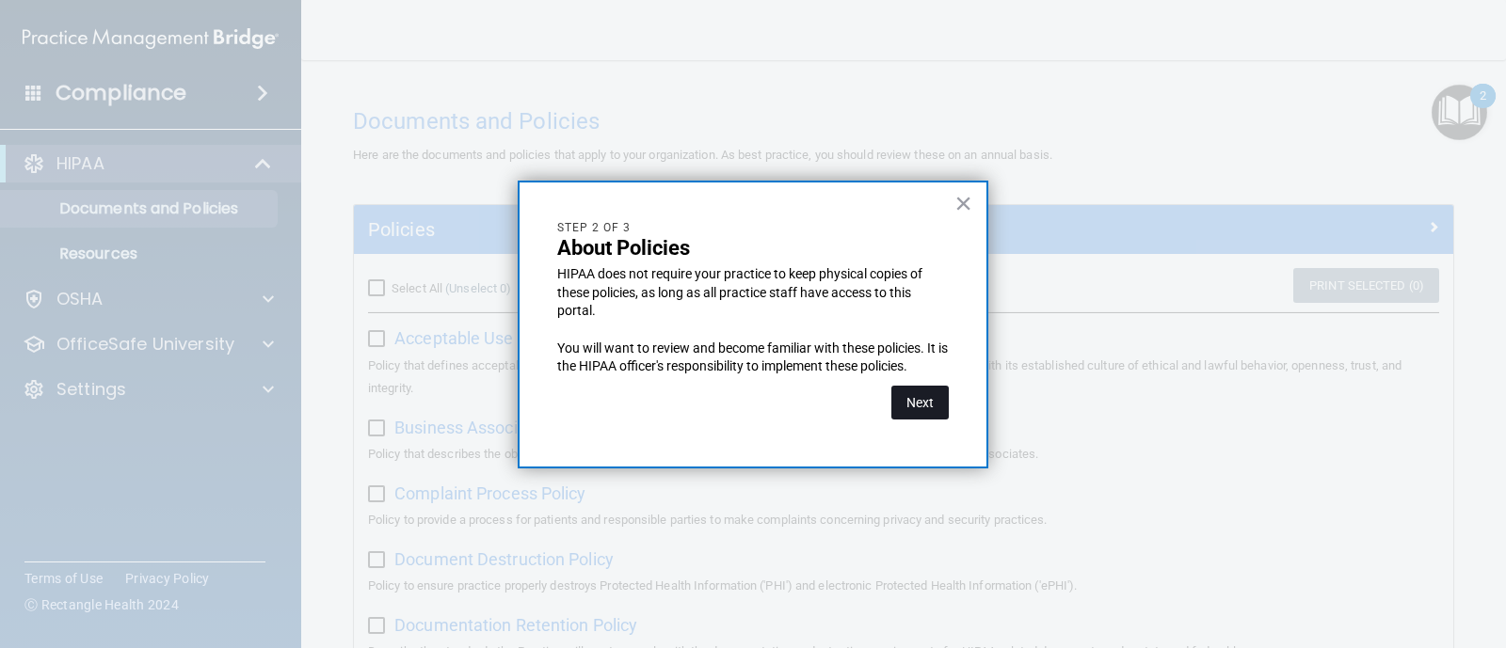
click at [911, 398] on button "Next" at bounding box center [919, 403] width 57 height 34
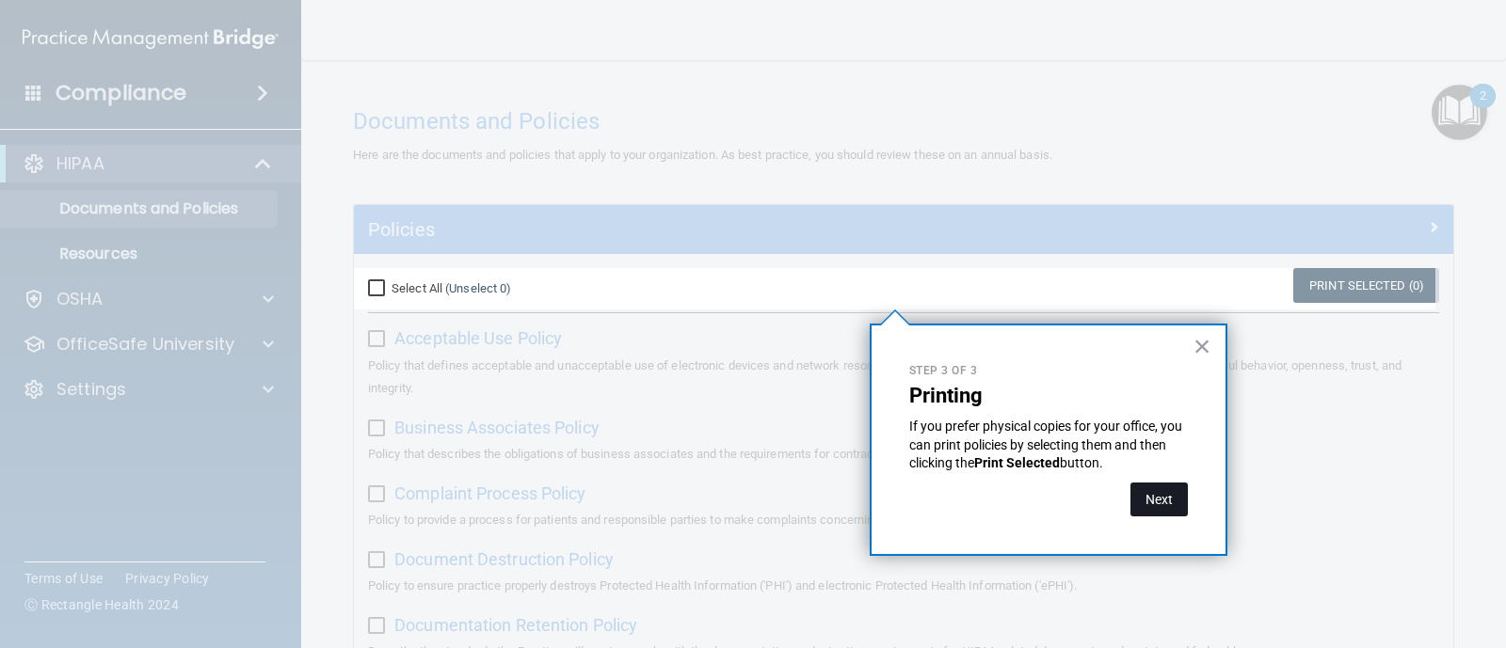
click at [1153, 495] on button "Next" at bounding box center [1158, 500] width 57 height 34
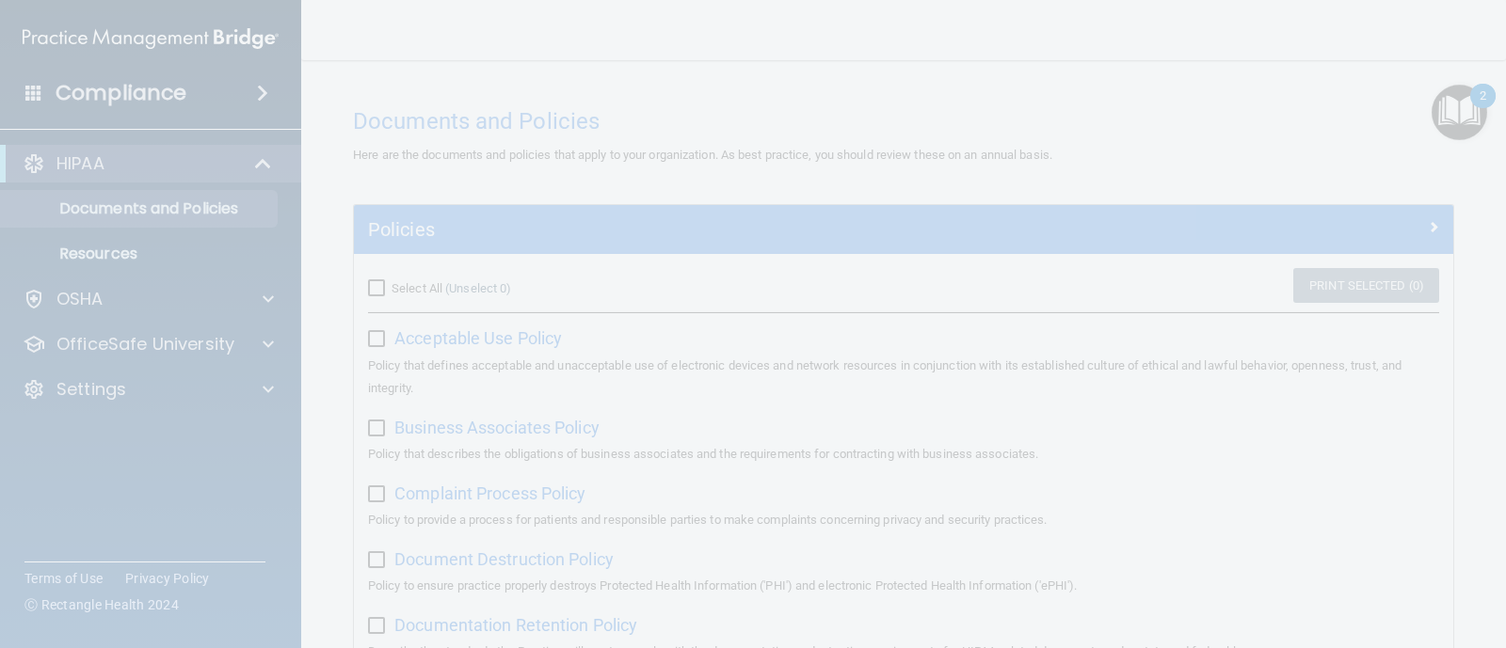
click at [388, 290] on div at bounding box center [753, 324] width 1506 height 648
click at [380, 285] on div at bounding box center [753, 324] width 1506 height 648
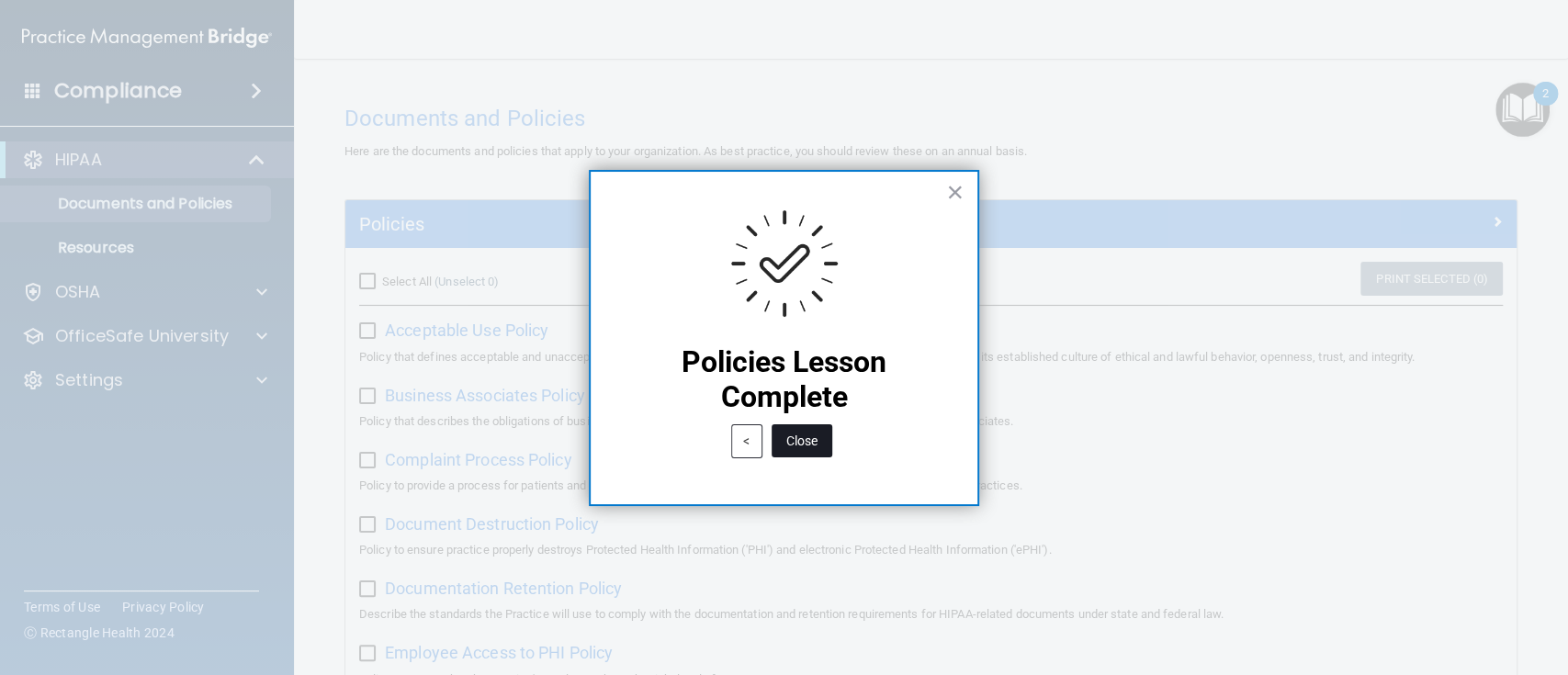
click at [809, 445] on button "Close" at bounding box center [802, 441] width 60 height 33
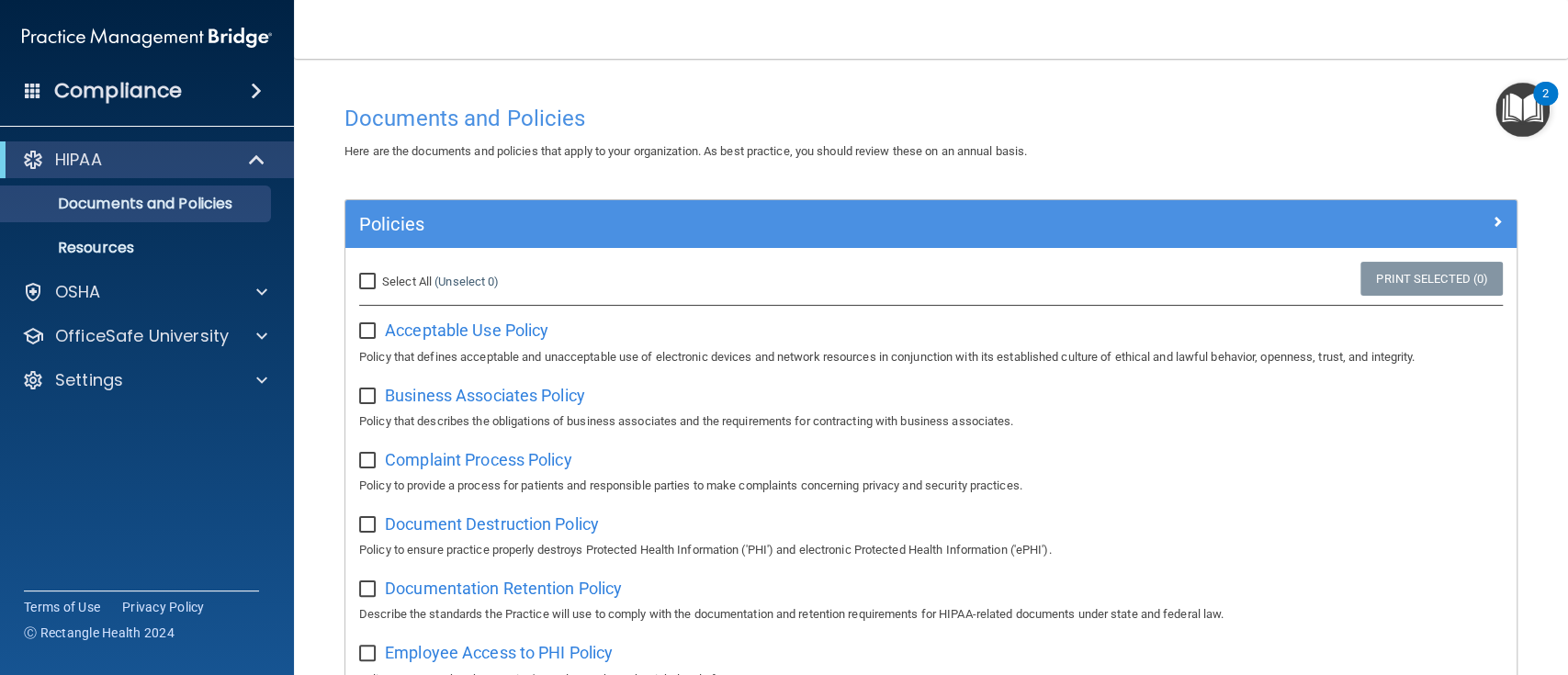
click at [369, 283] on input "Select All (Unselect 0) Unselect All" at bounding box center [370, 281] width 21 height 15
checkbox input "true"
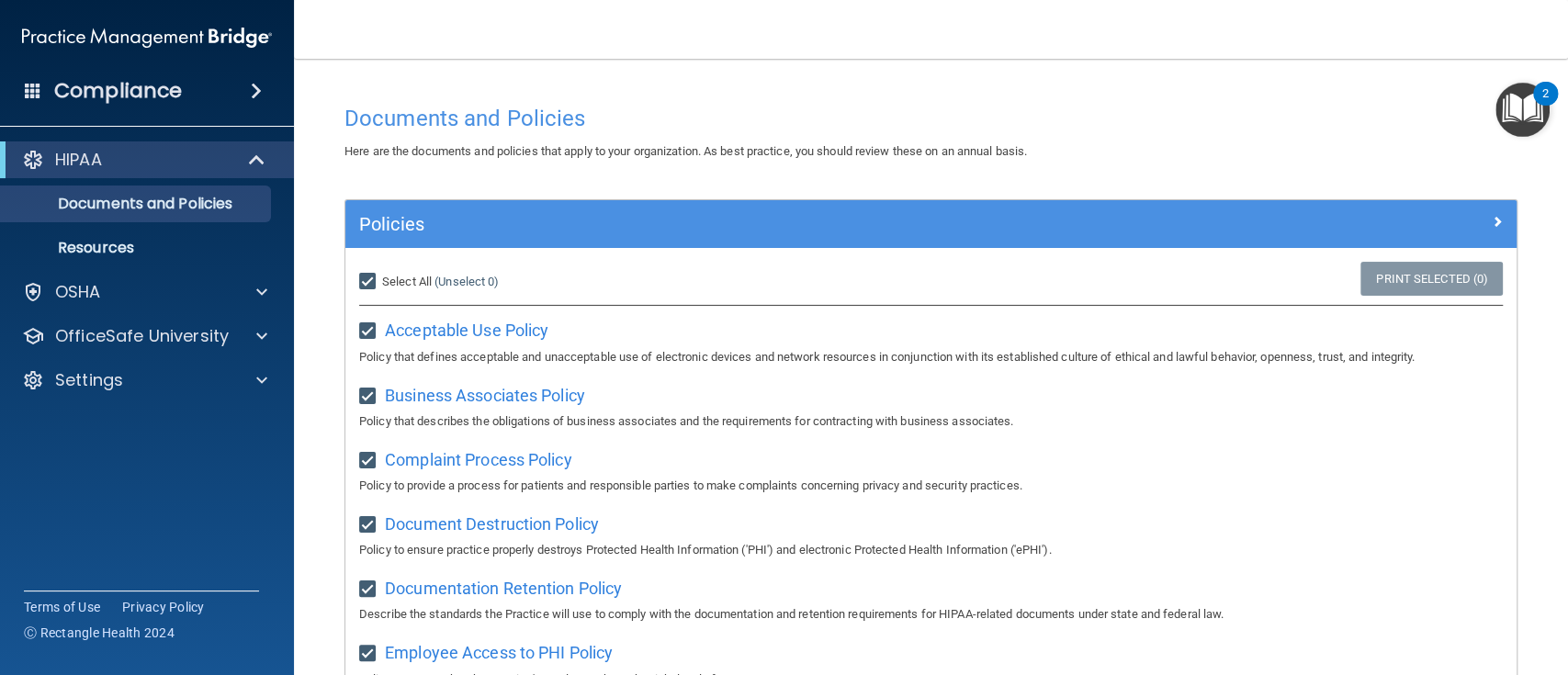
checkbox input "true"
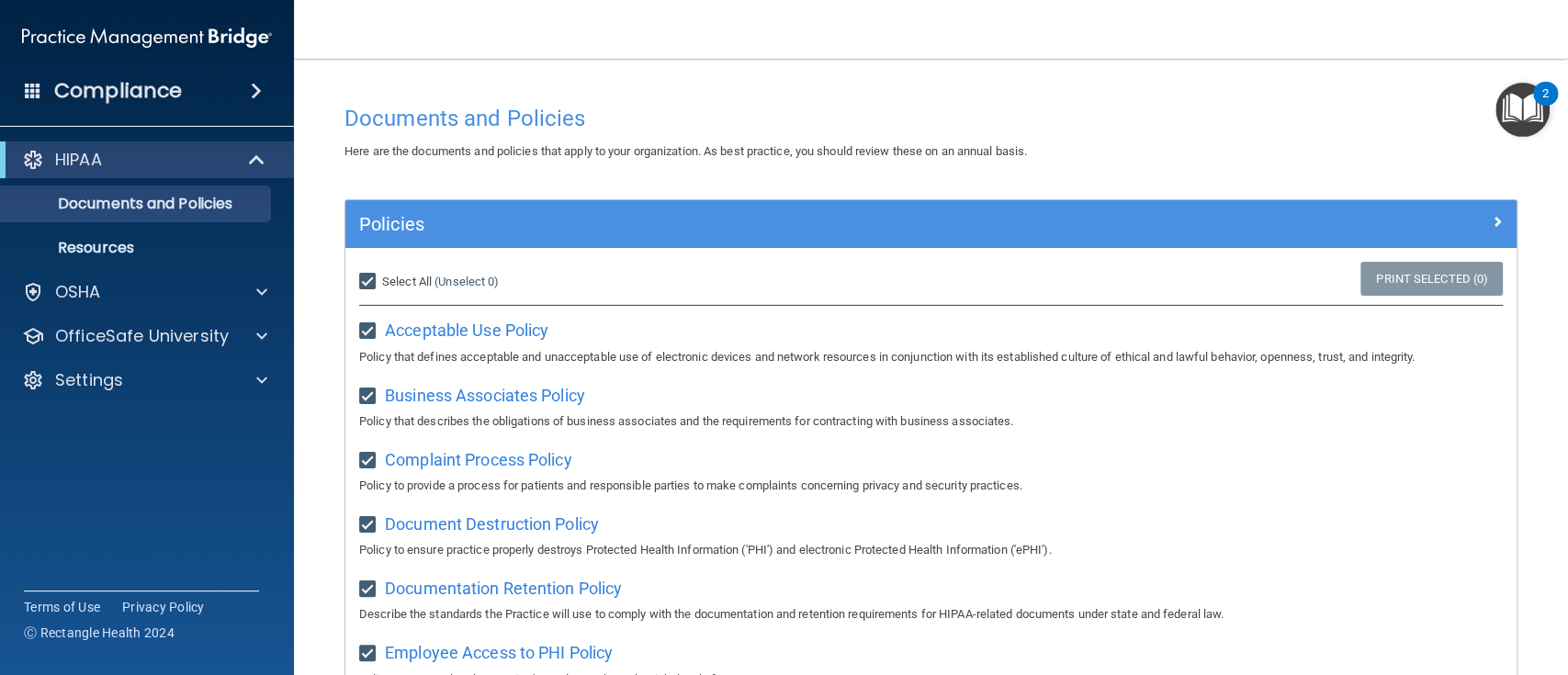
checkbox input "true"
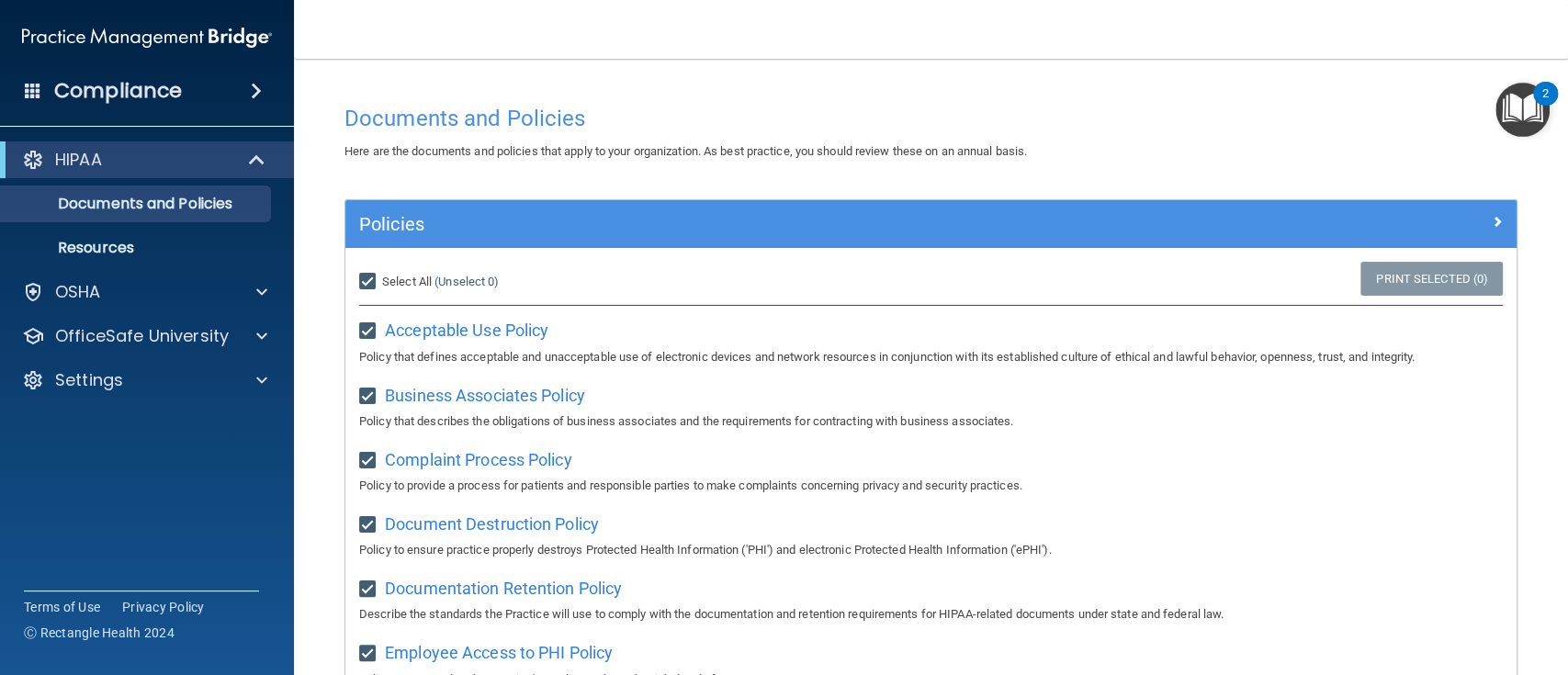
checkbox input "true"
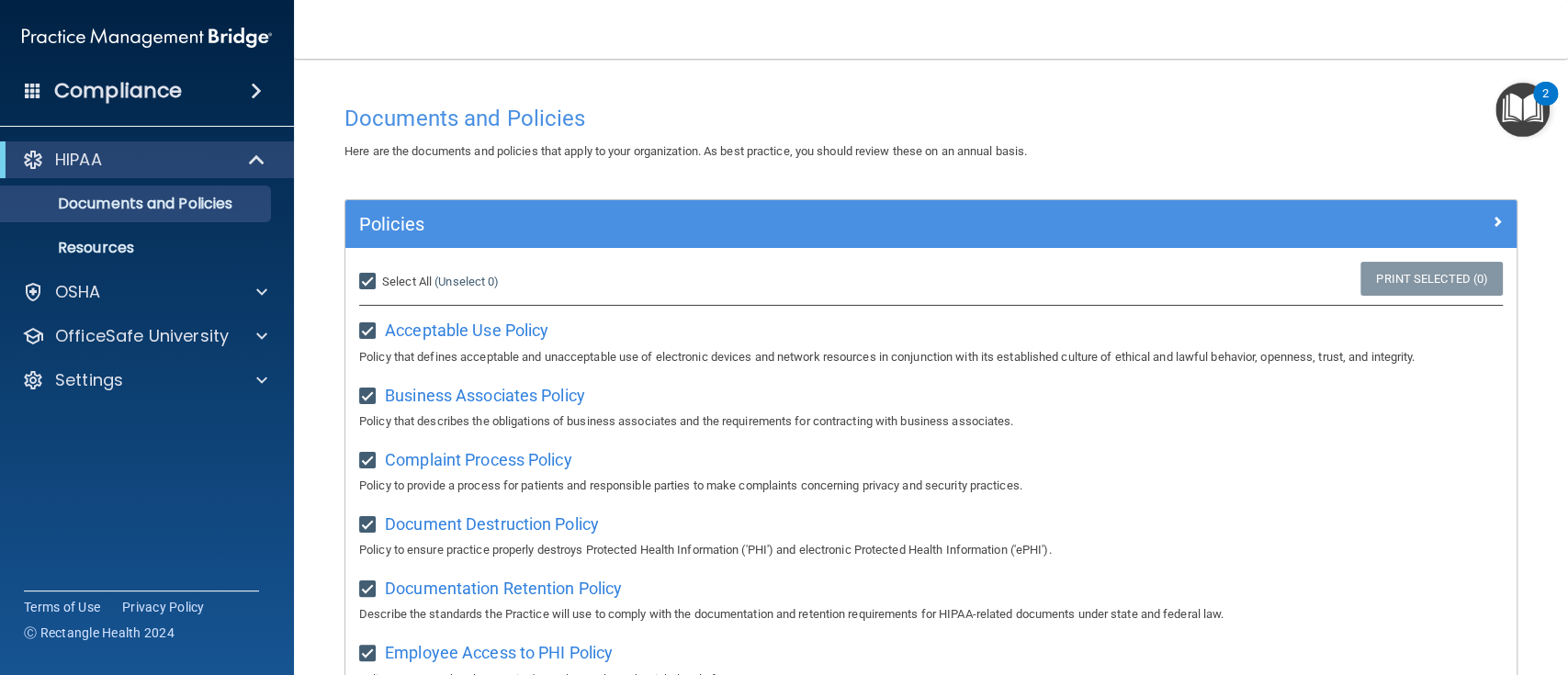
checkbox input "true"
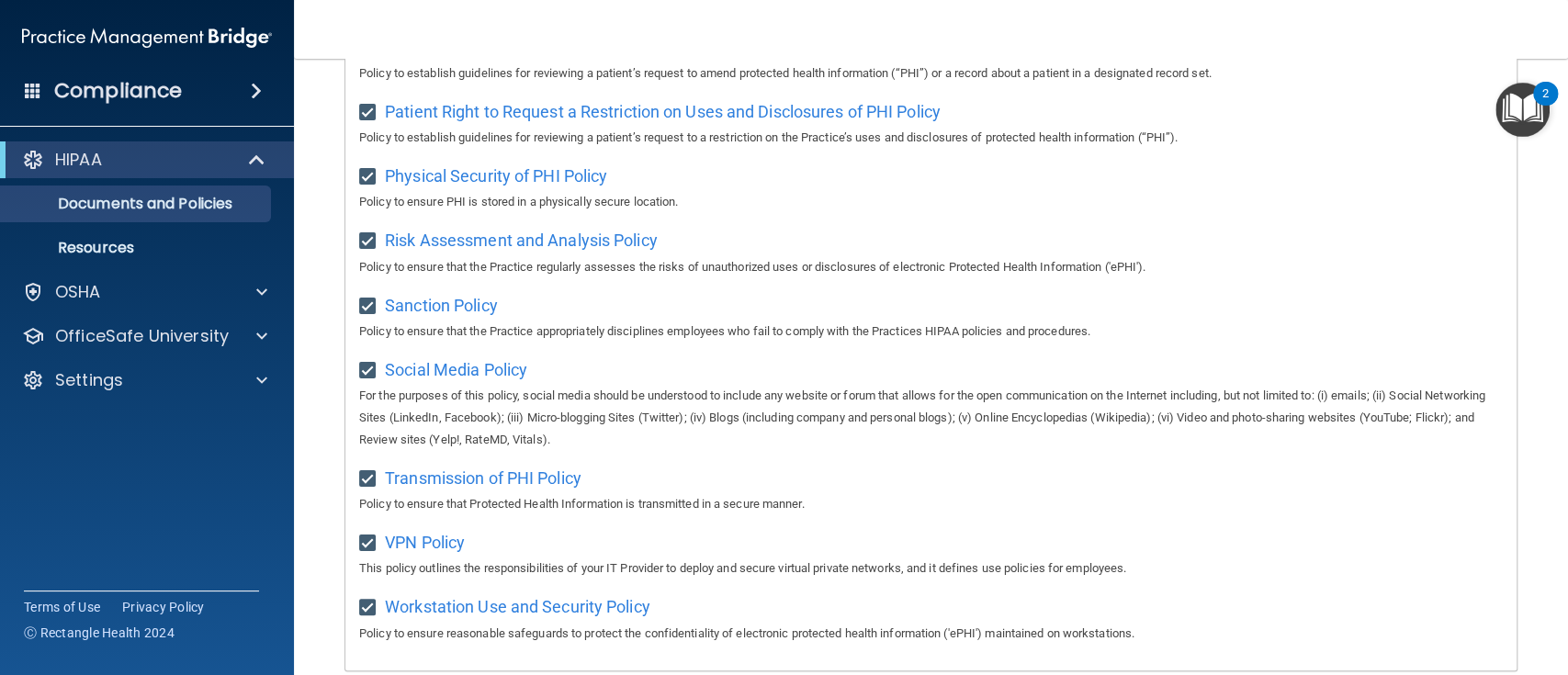
scroll to position [1183, 0]
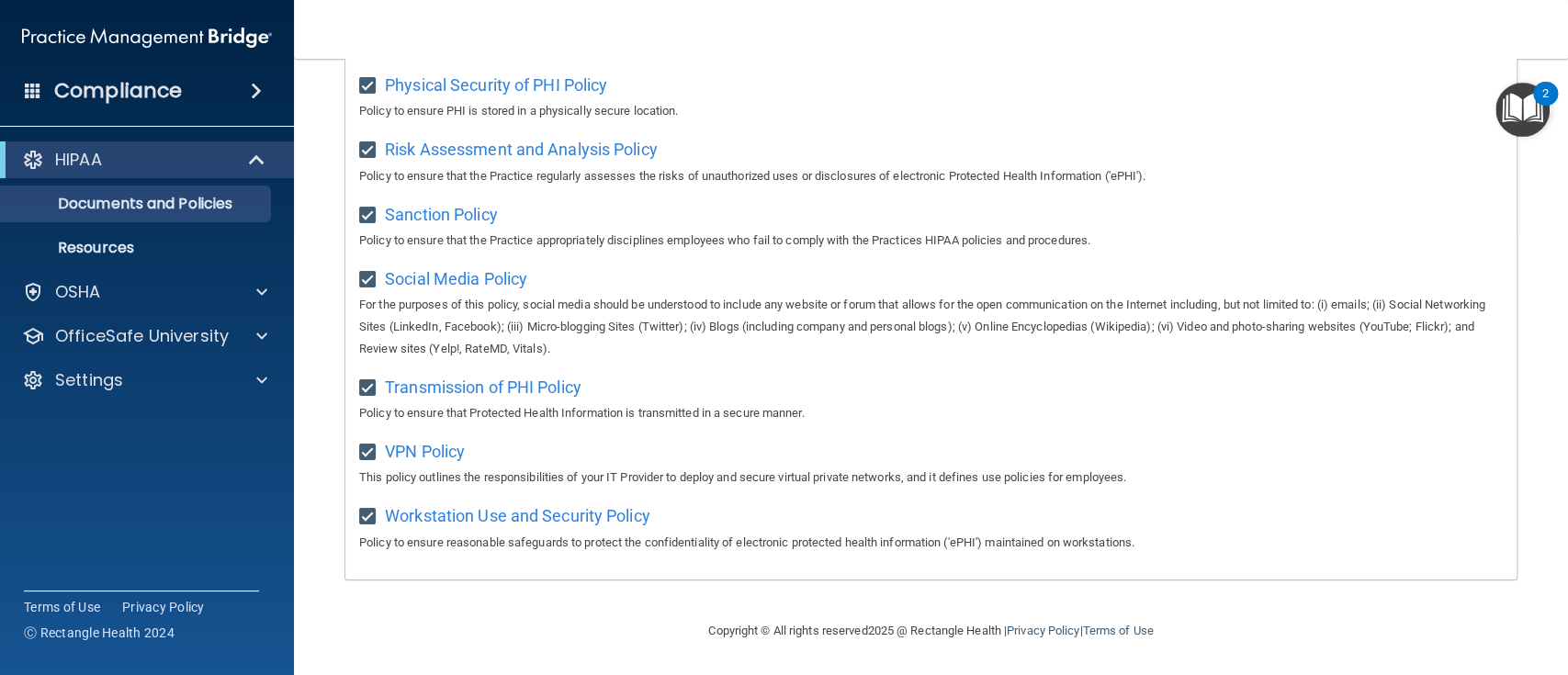
click at [1175, 110] on img "Open Resource Center, 2 new notifications" at bounding box center [1522, 110] width 55 height 55
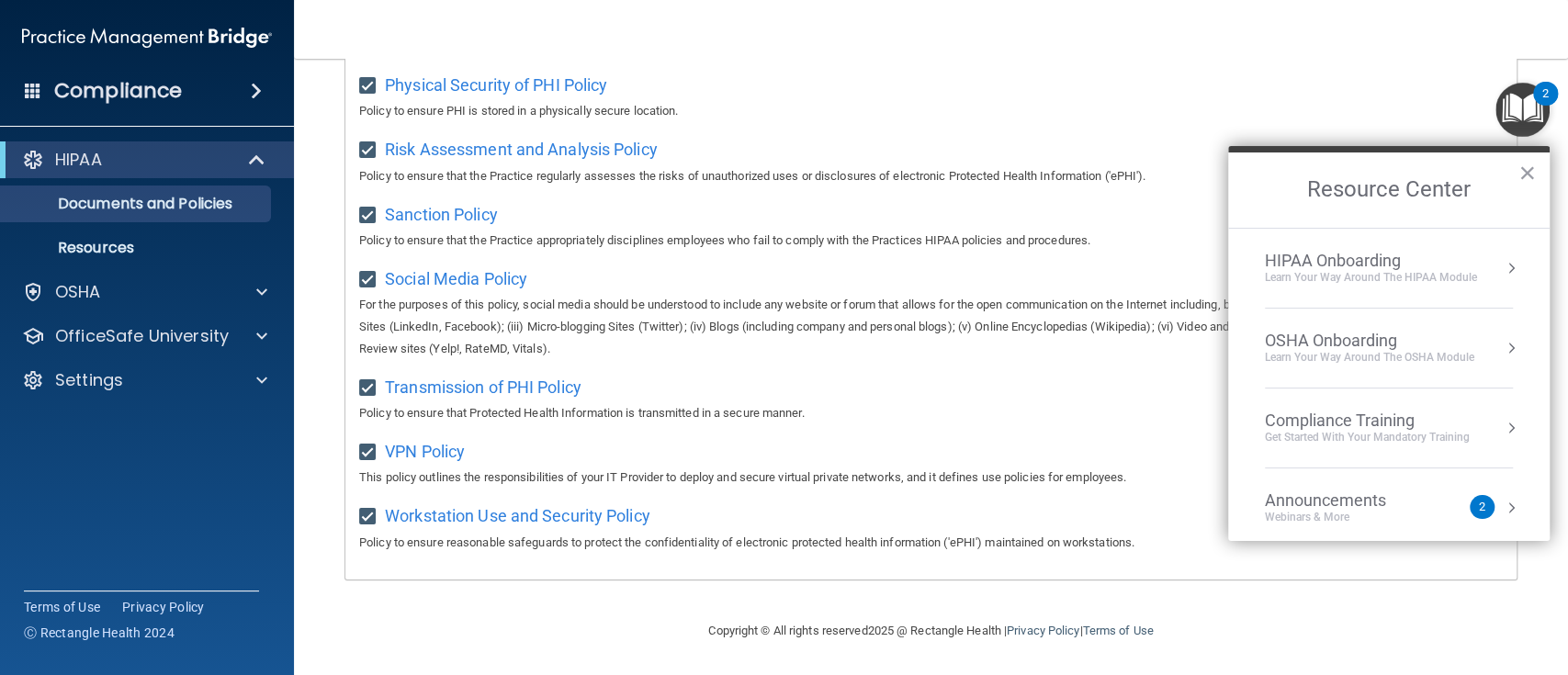
click at [1175, 265] on div "HIPAA Onboarding" at bounding box center [1370, 260] width 212 height 20
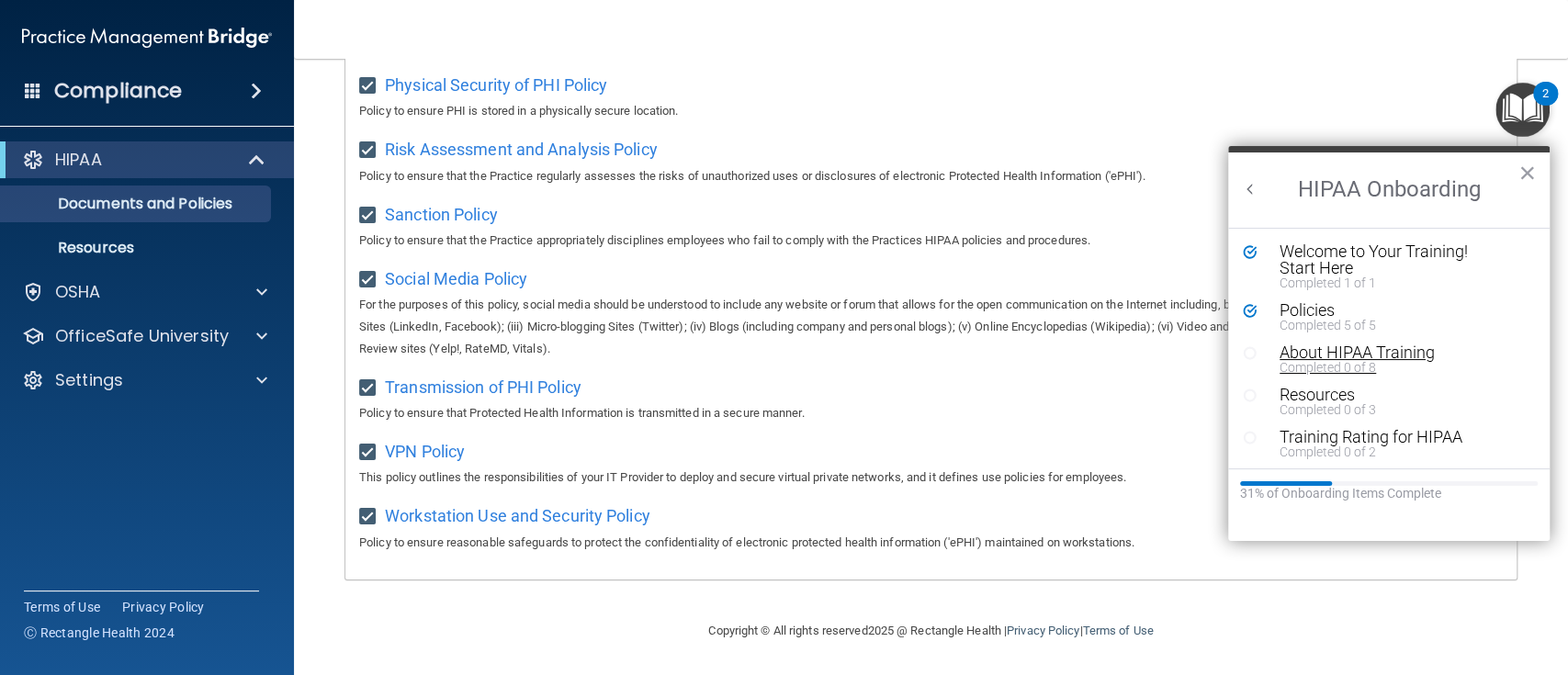
click at [1175, 363] on div "Completed 0 of 8" at bounding box center [1392, 367] width 226 height 13
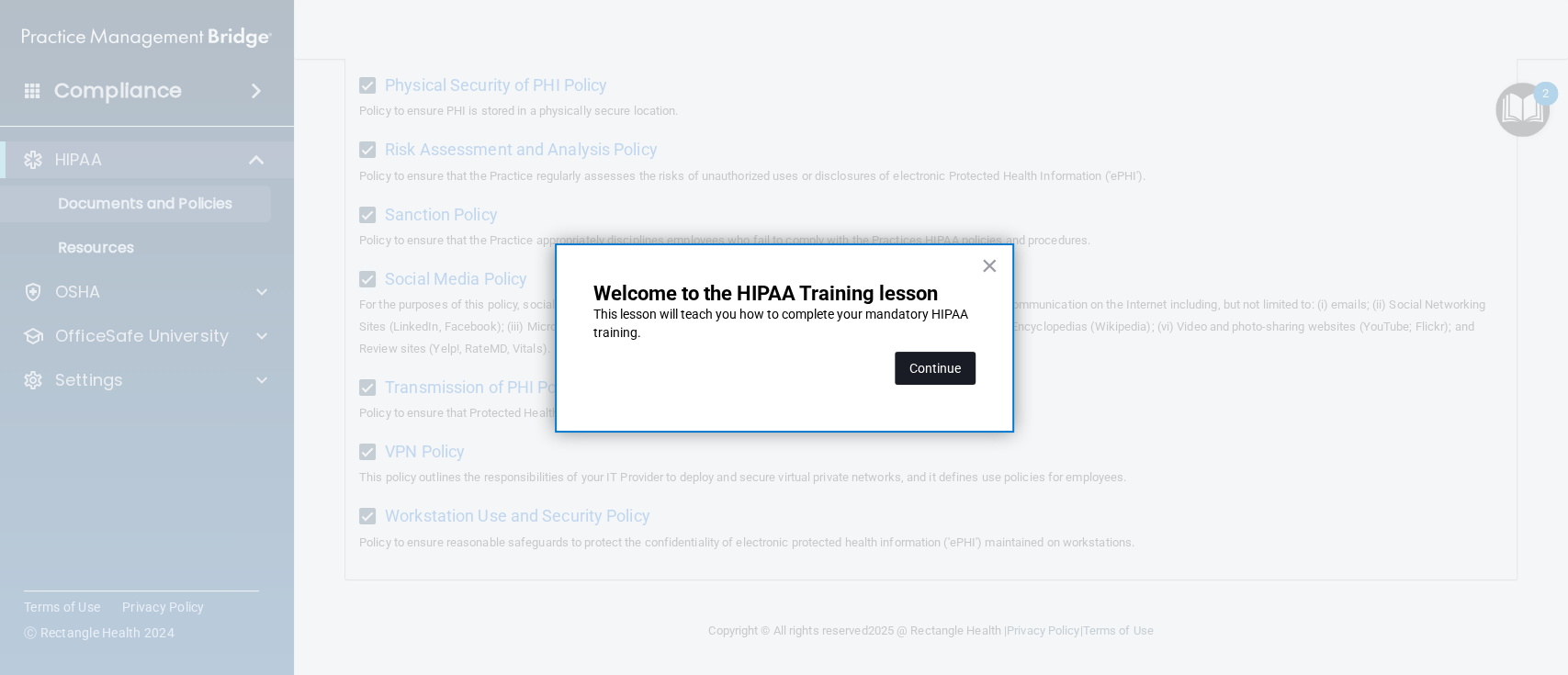
click at [916, 368] on button "Continue" at bounding box center [935, 368] width 81 height 33
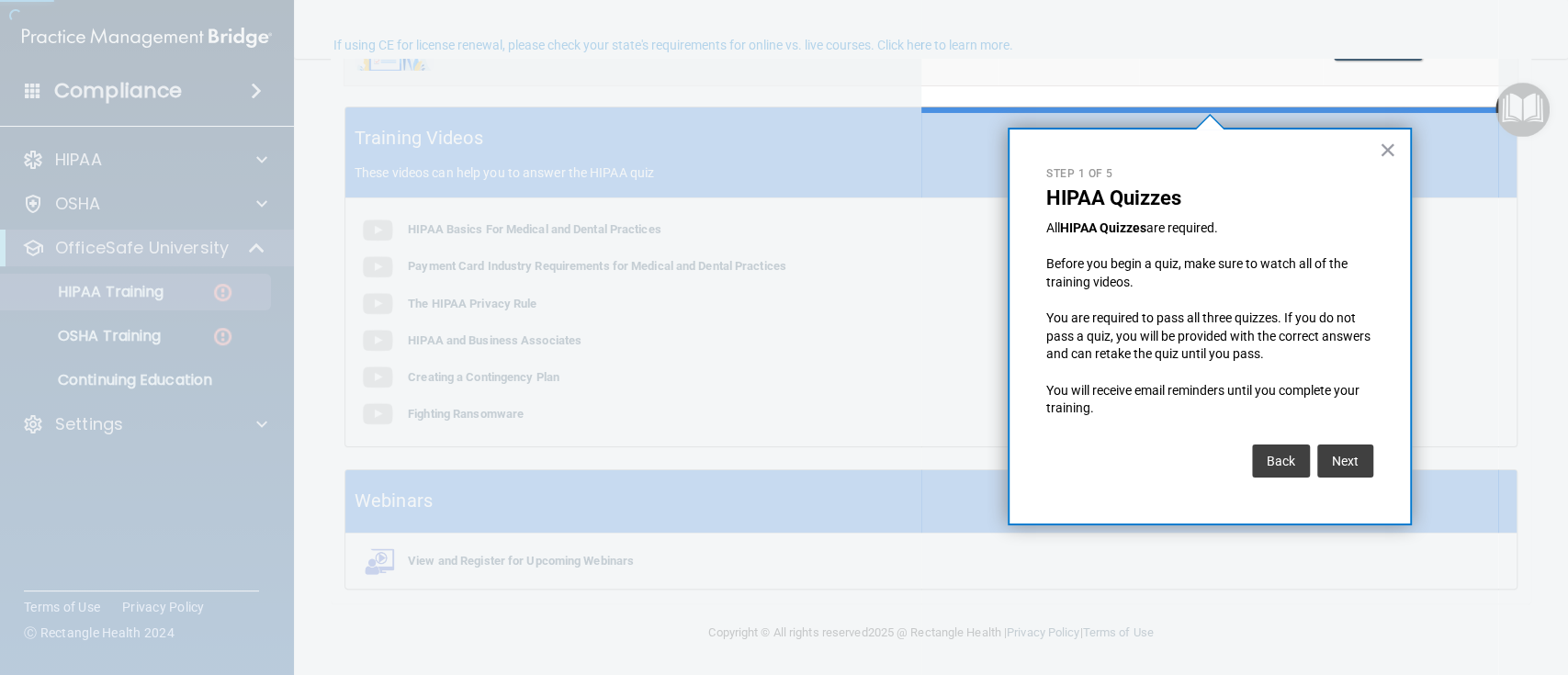
scroll to position [141, 0]
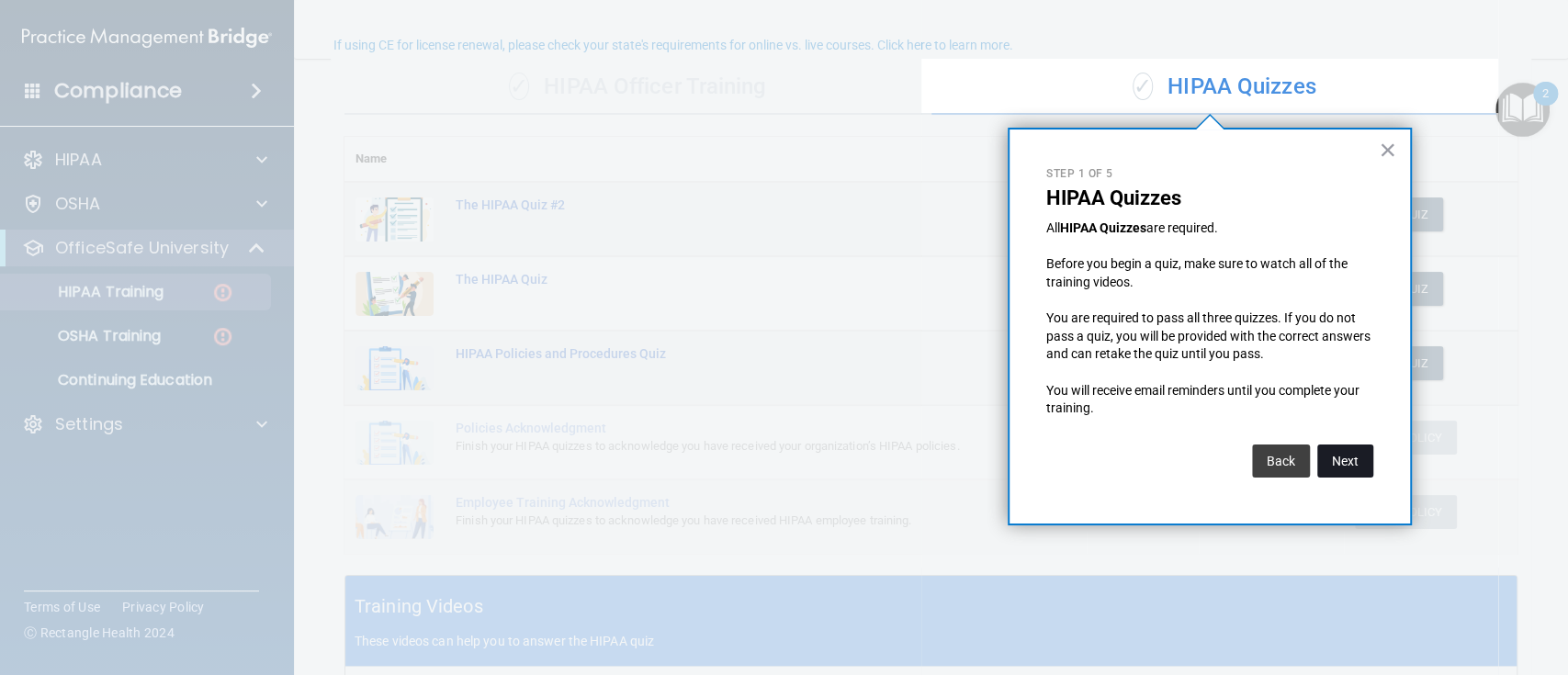
click at [1175, 459] on button "Next" at bounding box center [1345, 461] width 56 height 33
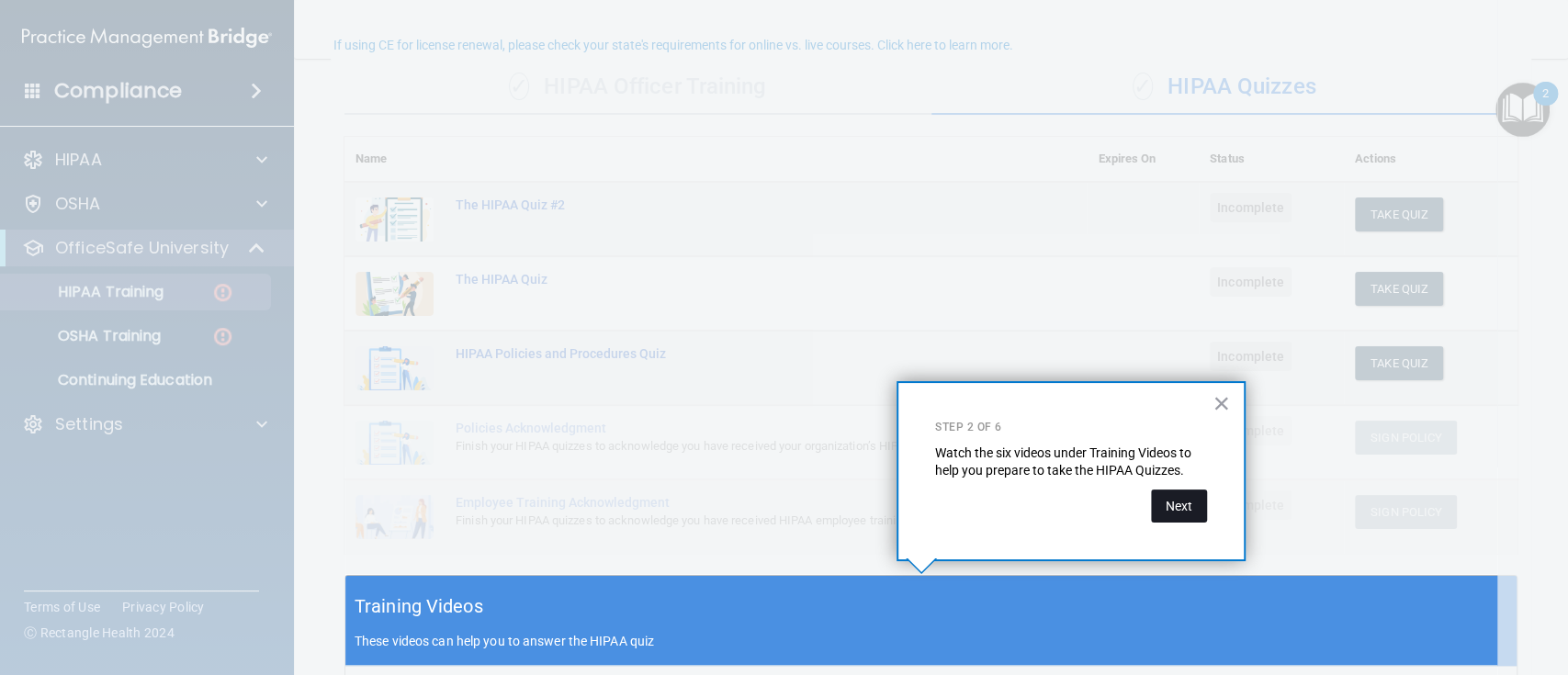
click at [1169, 505] on button "Next" at bounding box center [1178, 506] width 56 height 33
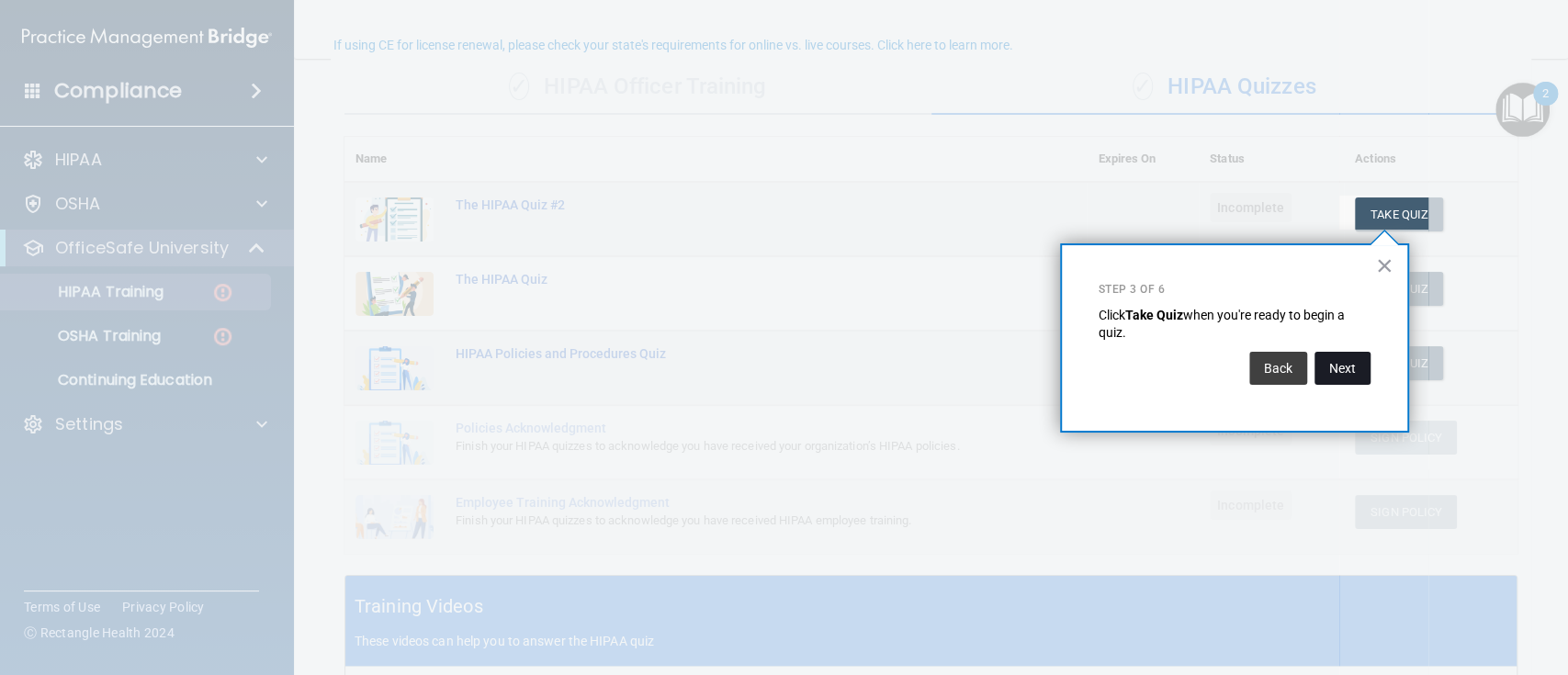
click at [1175, 367] on button "Next" at bounding box center [1342, 368] width 56 height 33
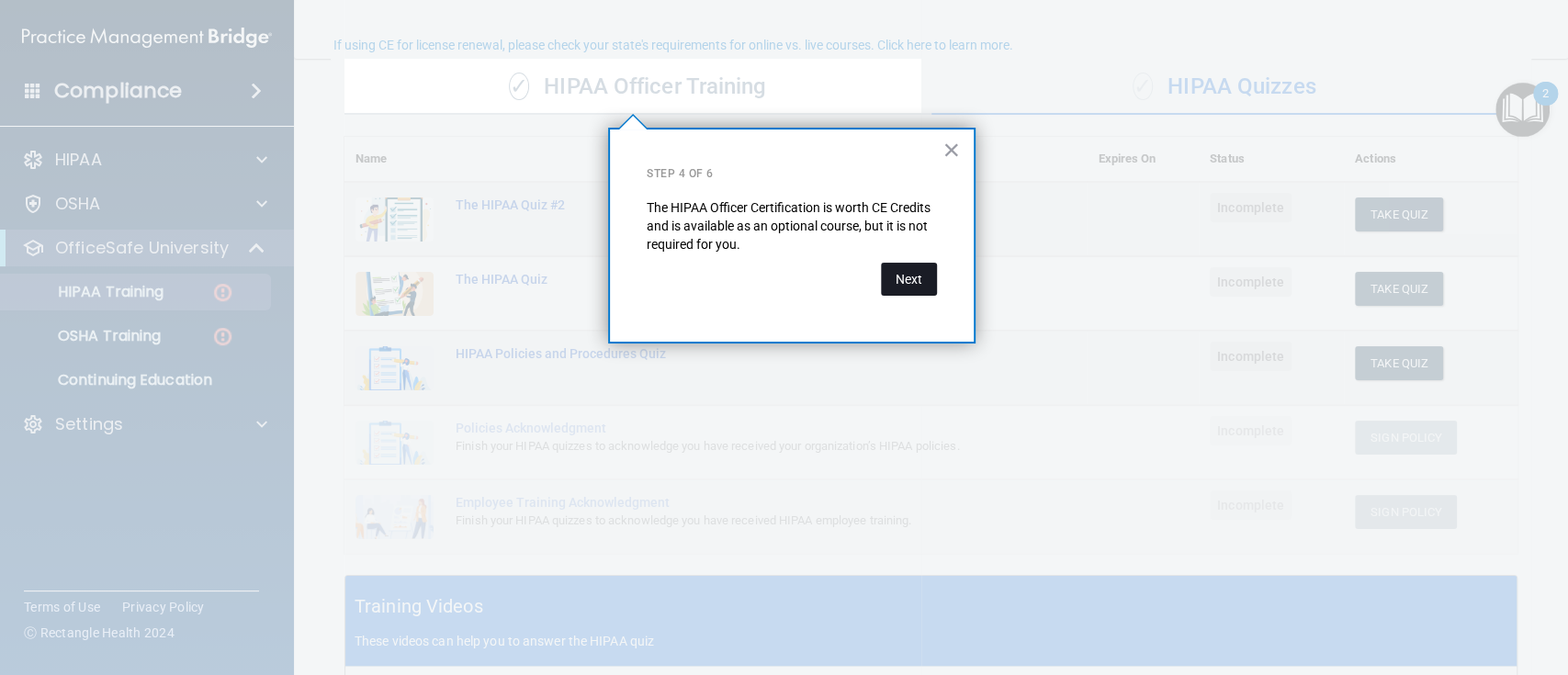
click at [913, 288] on button "Next" at bounding box center [908, 279] width 56 height 33
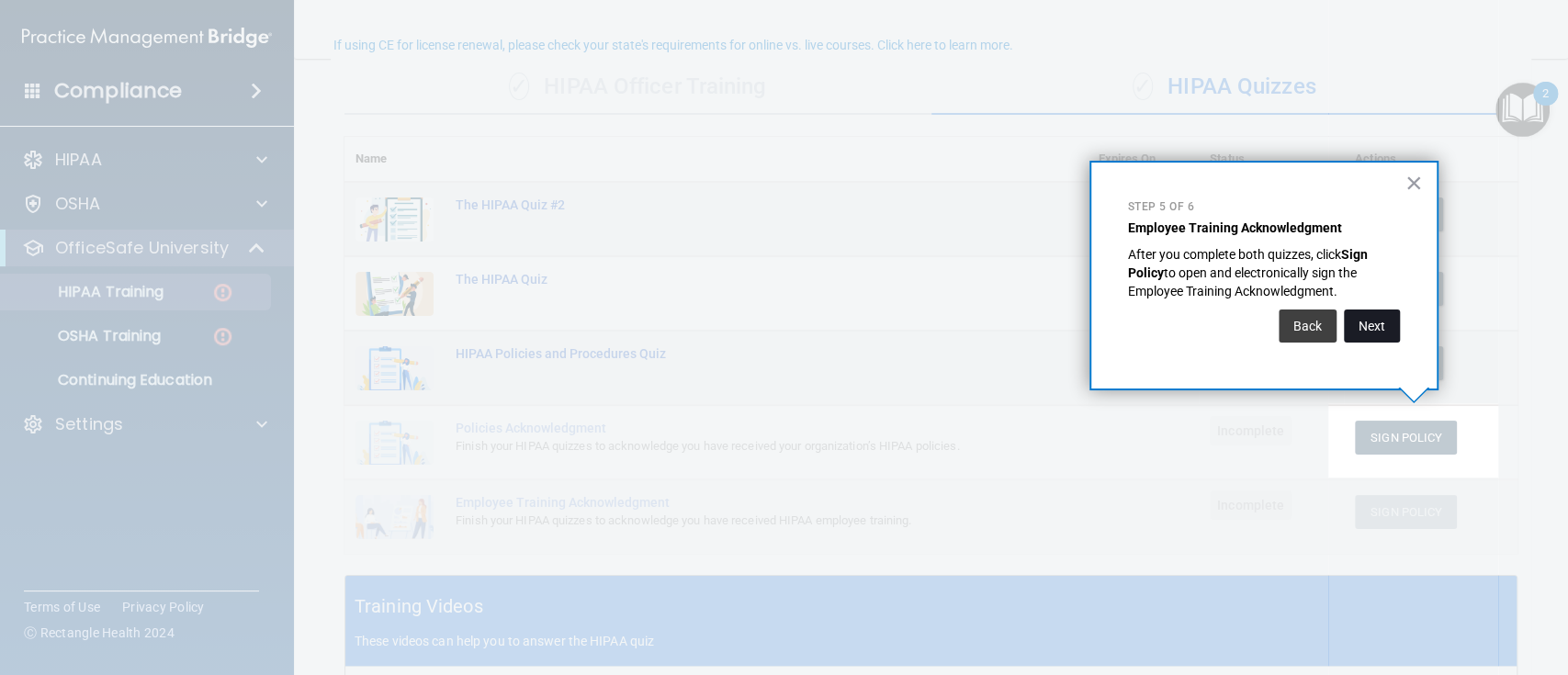
click at [1175, 332] on button "Next" at bounding box center [1371, 326] width 56 height 33
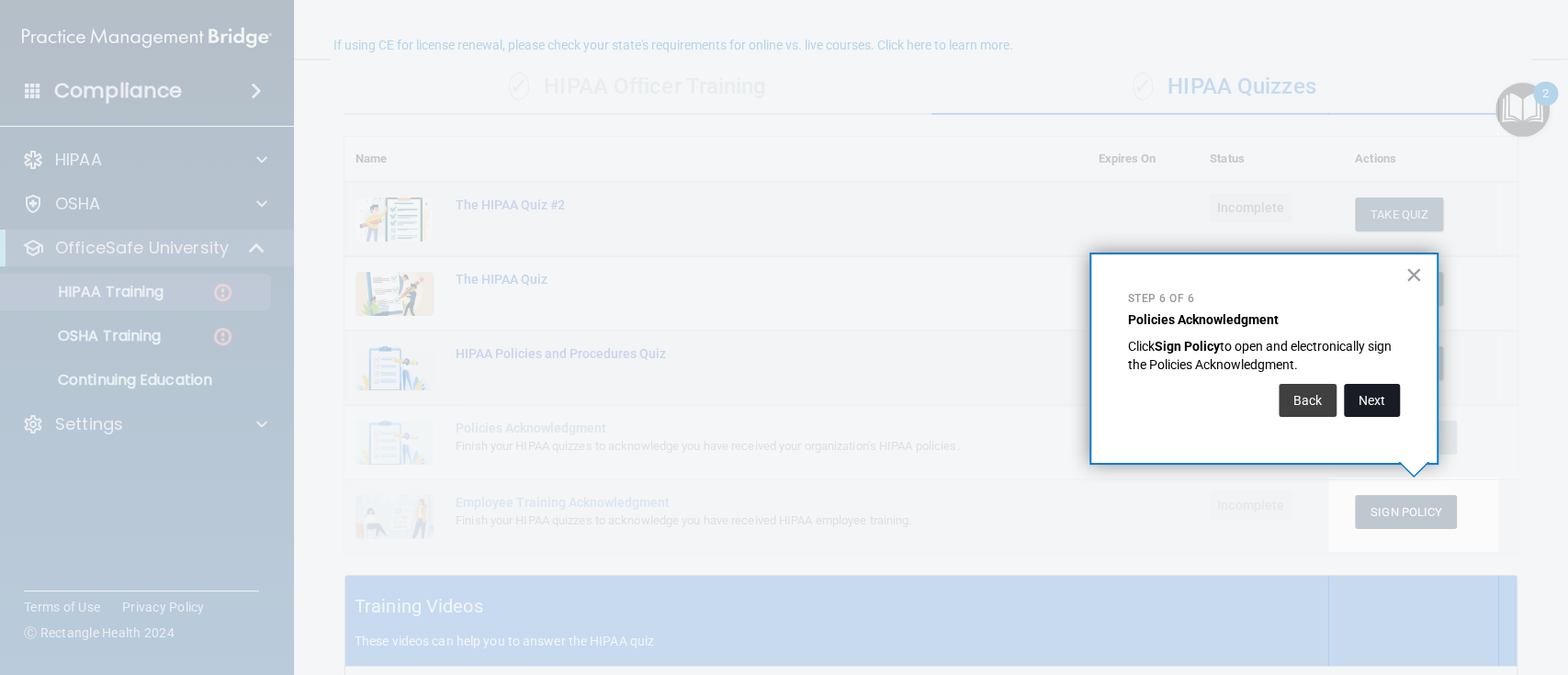
click at [1175, 398] on button "Next" at bounding box center [1371, 400] width 56 height 33
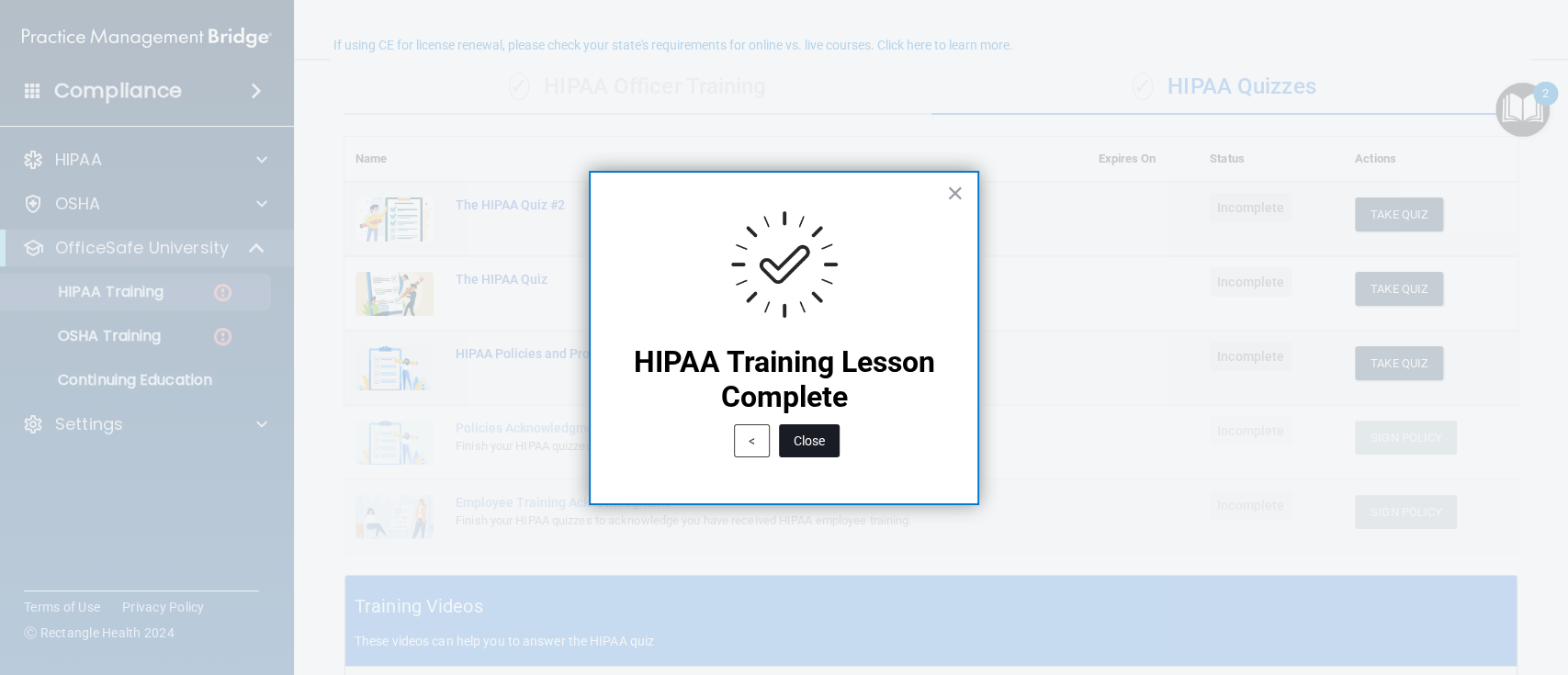
click at [826, 447] on button "Close" at bounding box center [809, 441] width 60 height 33
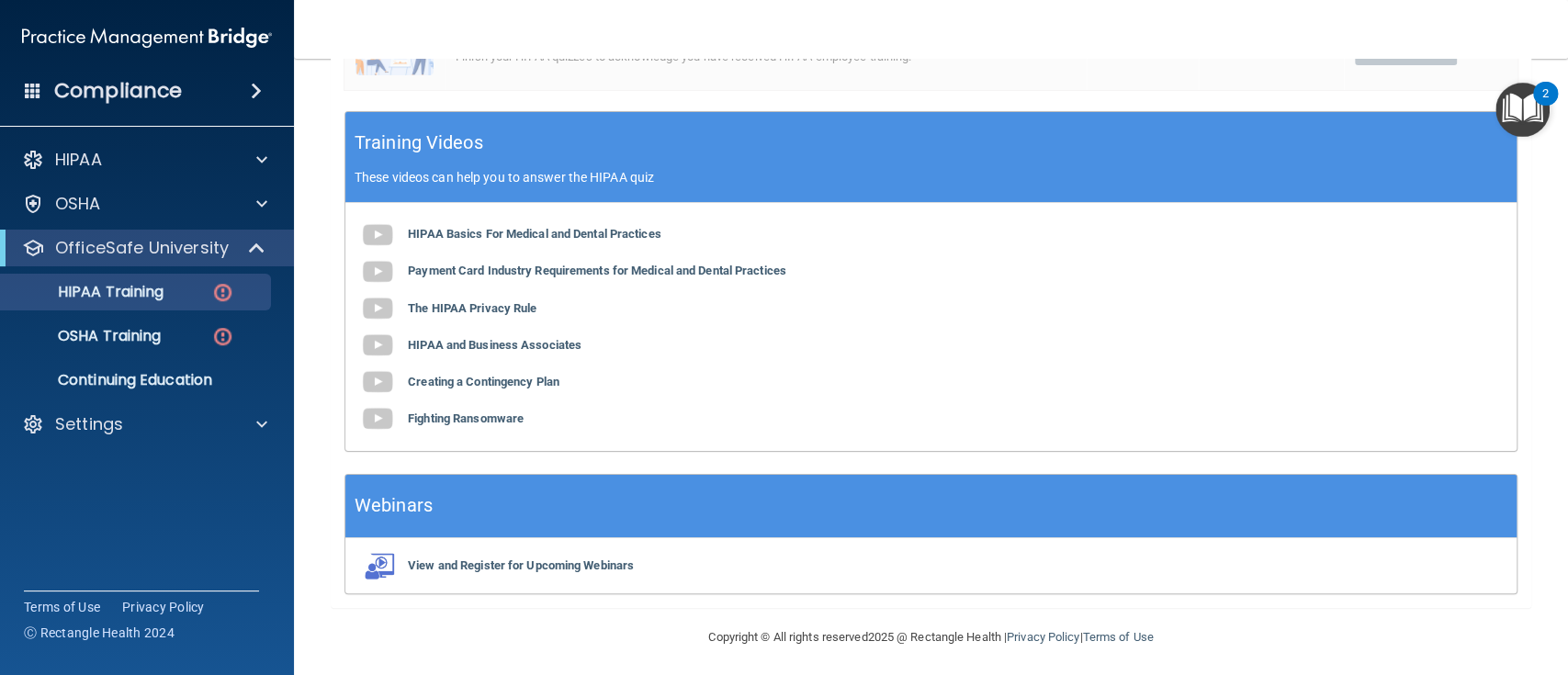
scroll to position [602, 0]
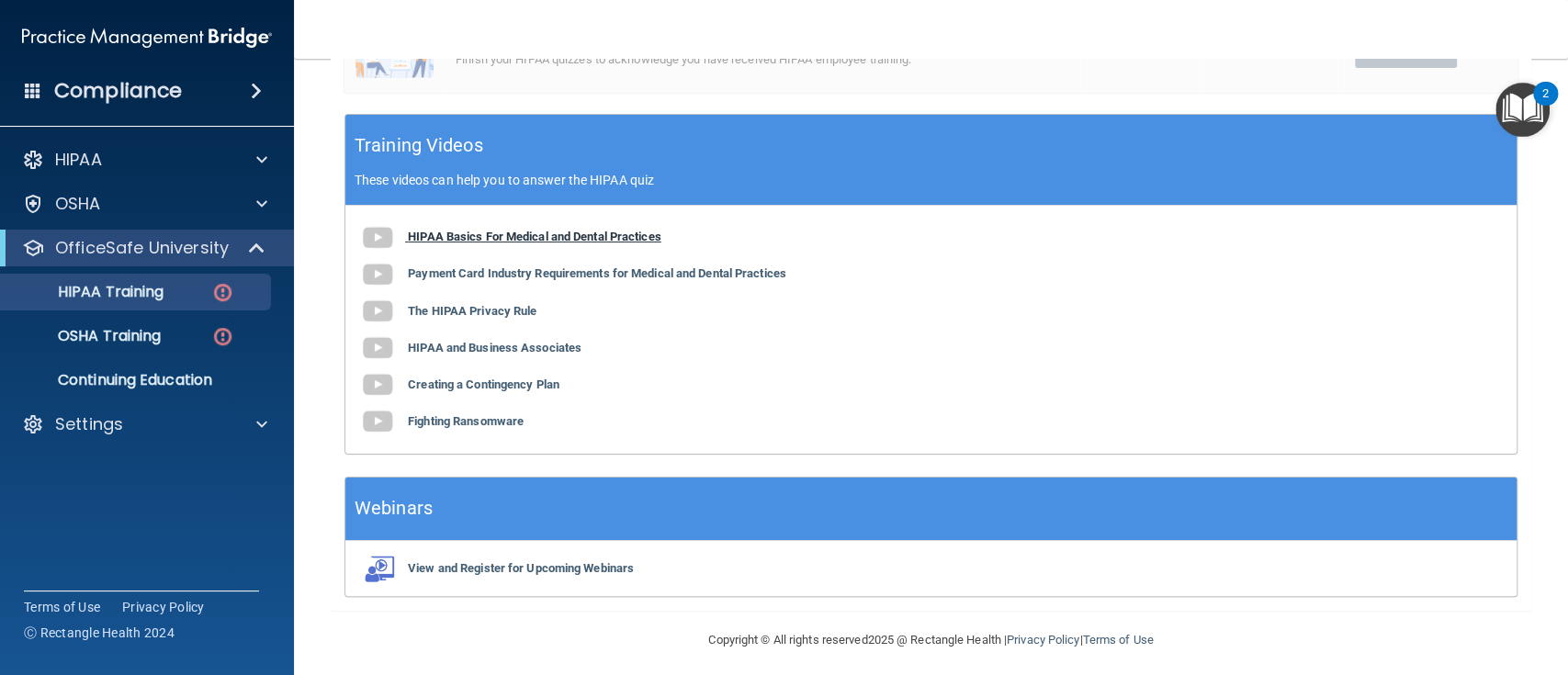
click at [485, 238] on b "HIPAA Basics For Medical and Dental Practices" at bounding box center [535, 236] width 254 height 14
click at [503, 273] on b "Payment Card Industry Requirements for Medical and Dental Practices" at bounding box center [597, 273] width 379 height 14
click at [485, 311] on b "The HIPAA Privacy Rule" at bounding box center [472, 310] width 129 height 14
click at [476, 340] on b "HIPAA and Business Associates" at bounding box center [495, 346] width 174 height 14
